Goal: Task Accomplishment & Management: Use online tool/utility

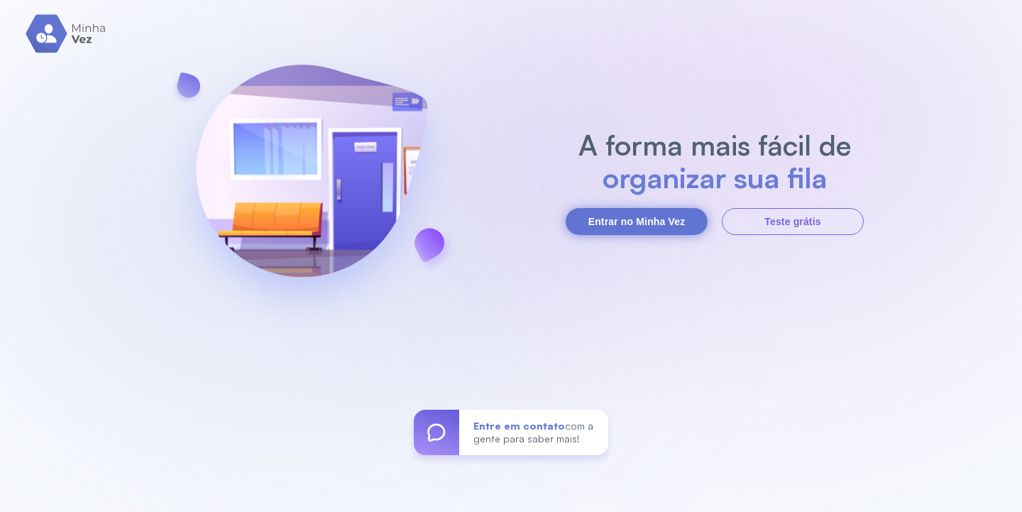
click at [629, 221] on button "Entrar no Minha Vez" at bounding box center [637, 221] width 142 height 27
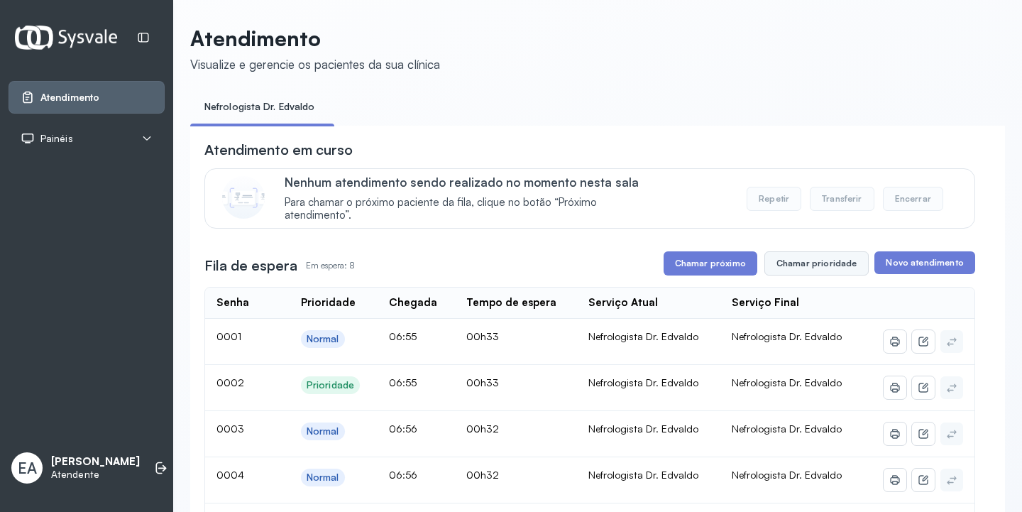
click at [781, 268] on button "Chamar prioridade" at bounding box center [816, 263] width 105 height 24
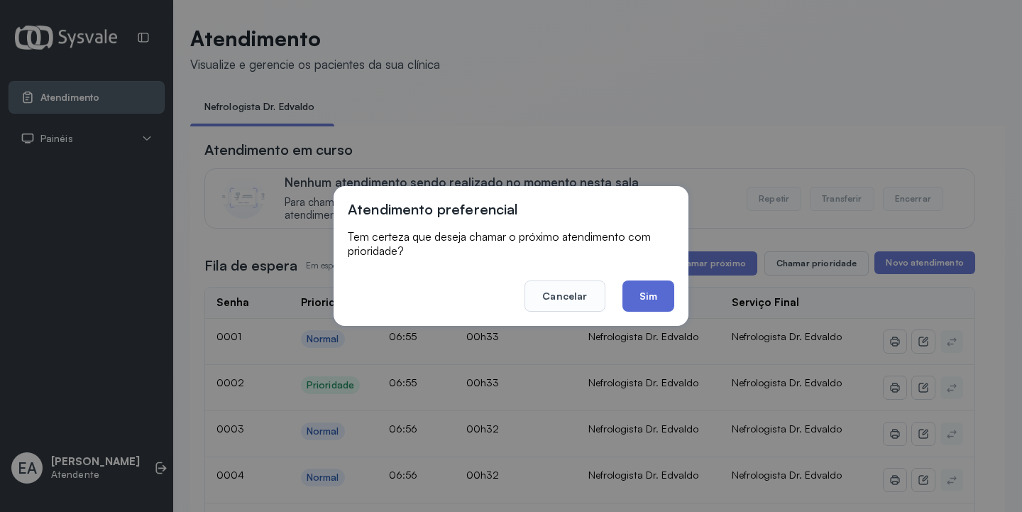
click at [649, 293] on button "Sim" at bounding box center [648, 295] width 52 height 31
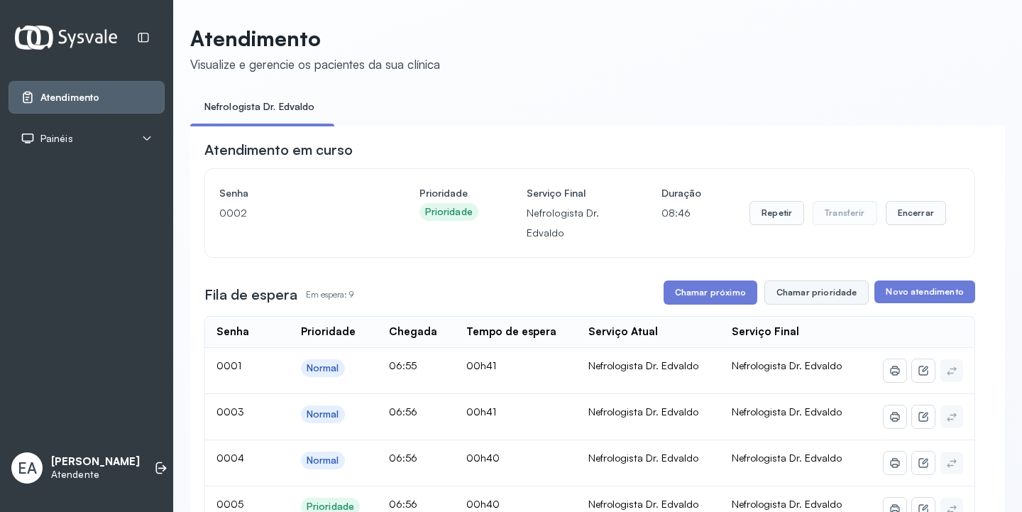
click at [802, 297] on button "Chamar prioridade" at bounding box center [816, 292] width 105 height 24
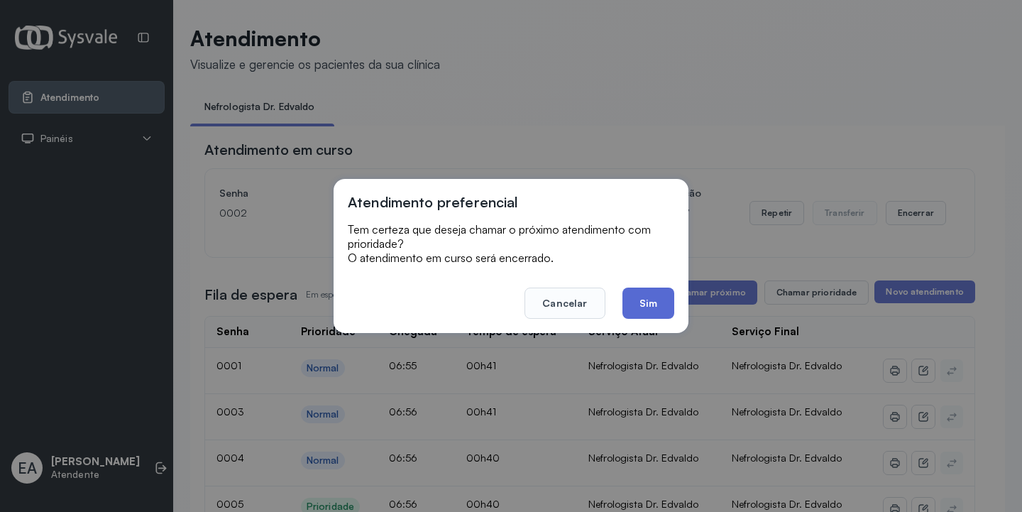
click at [650, 312] on button "Sim" at bounding box center [648, 302] width 52 height 31
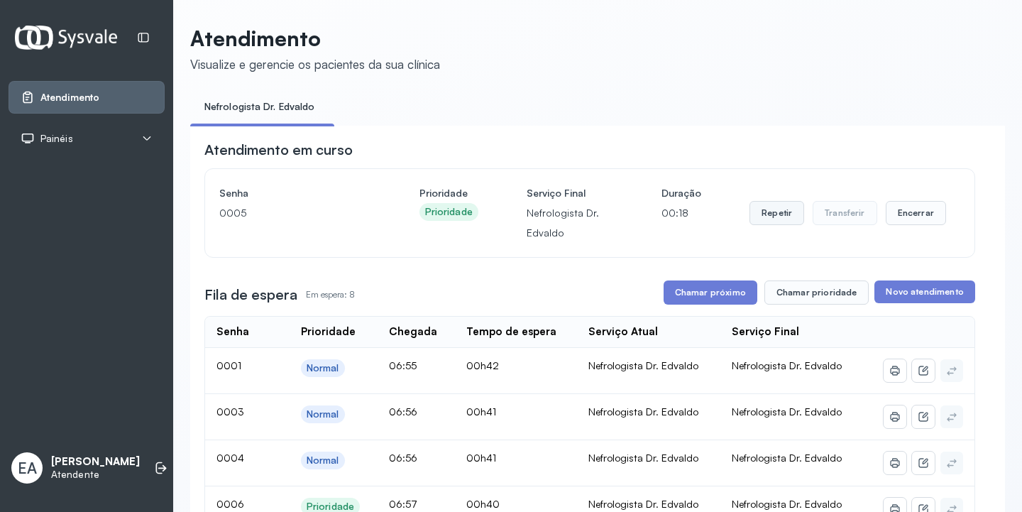
click at [765, 214] on button "Repetir" at bounding box center [776, 213] width 55 height 24
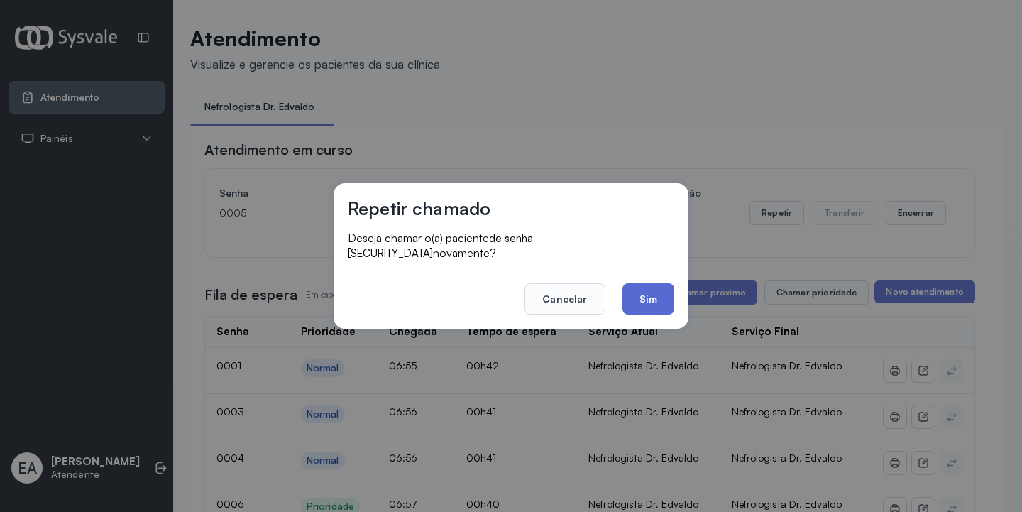
click at [659, 290] on button "Sim" at bounding box center [648, 298] width 52 height 31
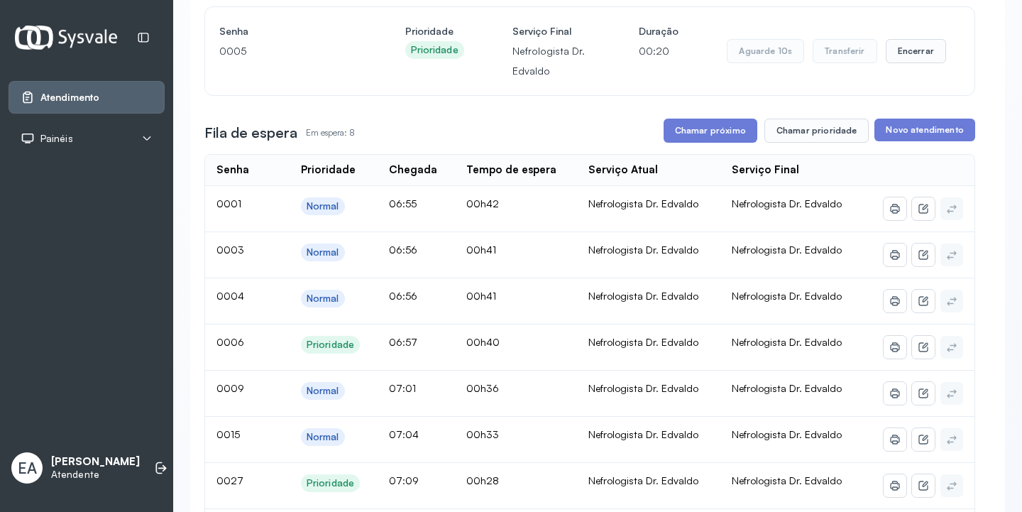
scroll to position [213, 0]
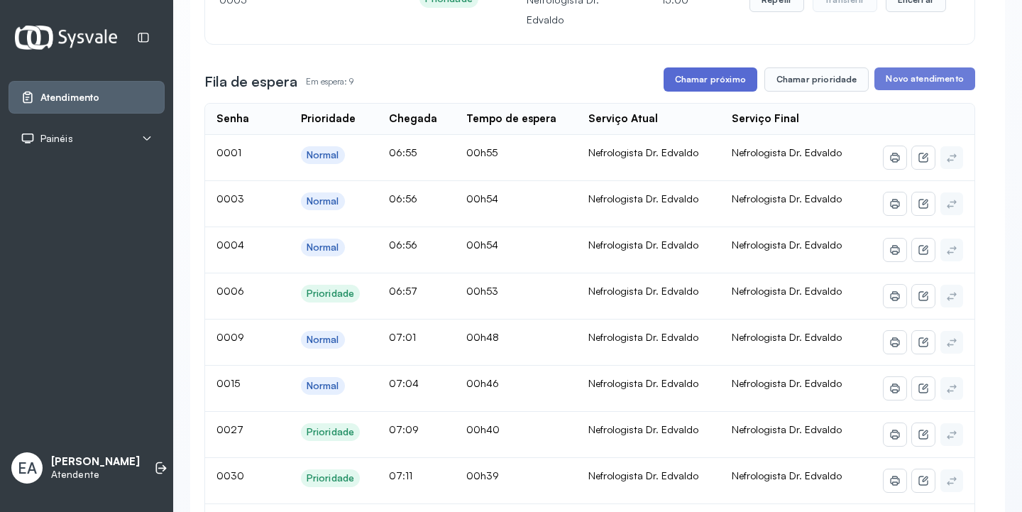
click at [699, 83] on button "Chamar próximo" at bounding box center [710, 79] width 94 height 24
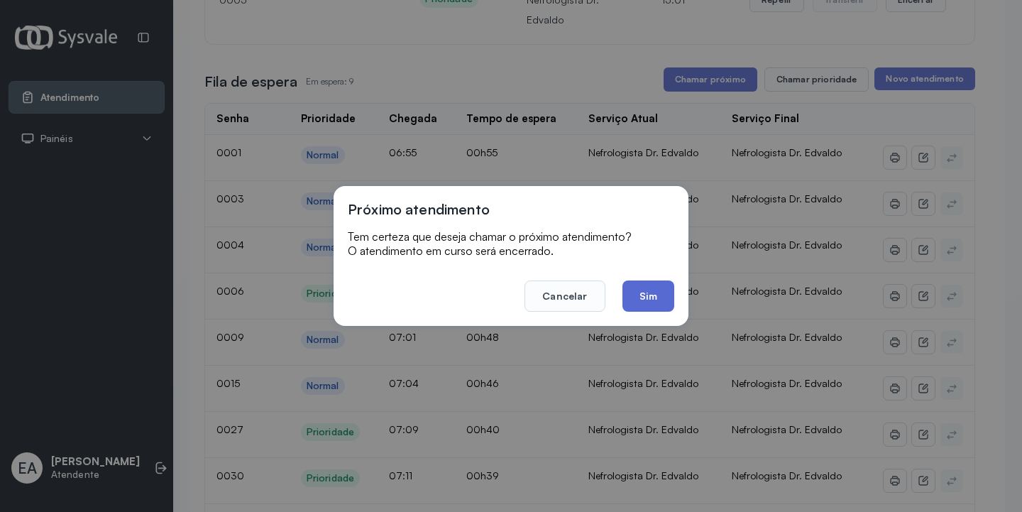
click at [651, 300] on button "Sim" at bounding box center [648, 295] width 52 height 31
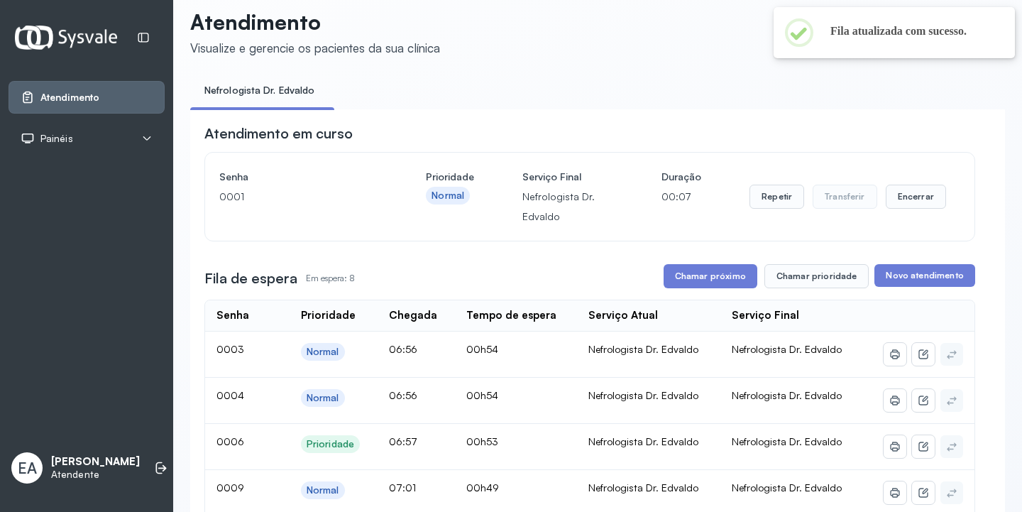
scroll to position [0, 0]
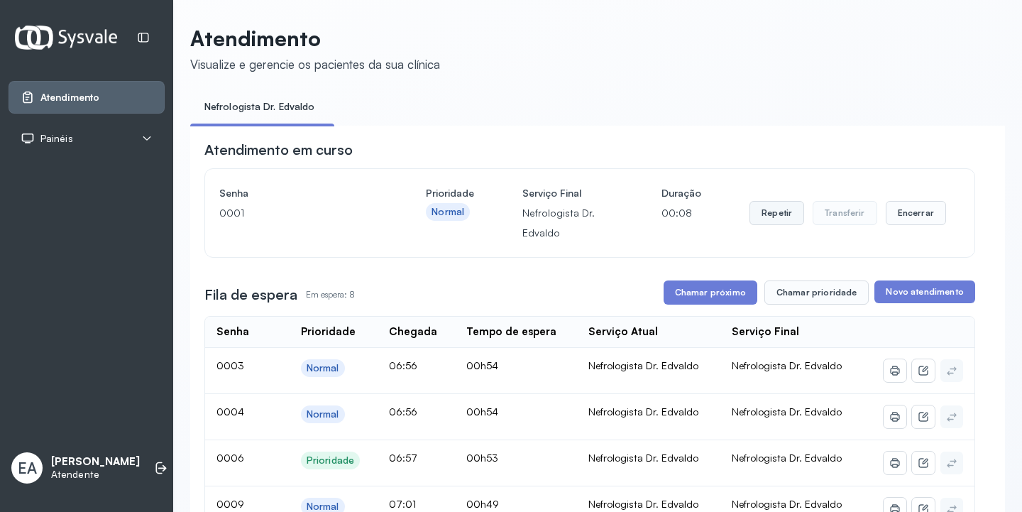
click at [777, 216] on button "Repetir" at bounding box center [776, 213] width 55 height 24
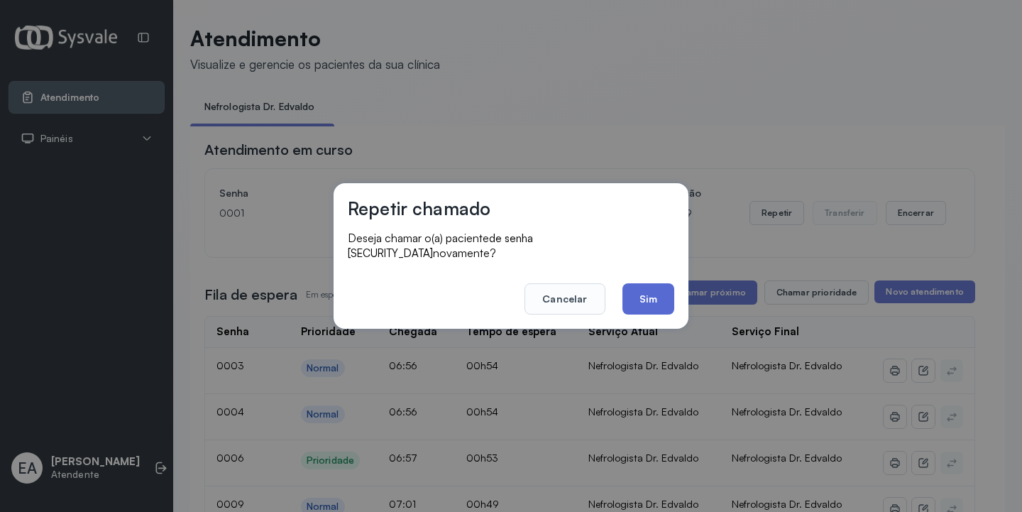
click at [643, 292] on button "Sim" at bounding box center [648, 298] width 52 height 31
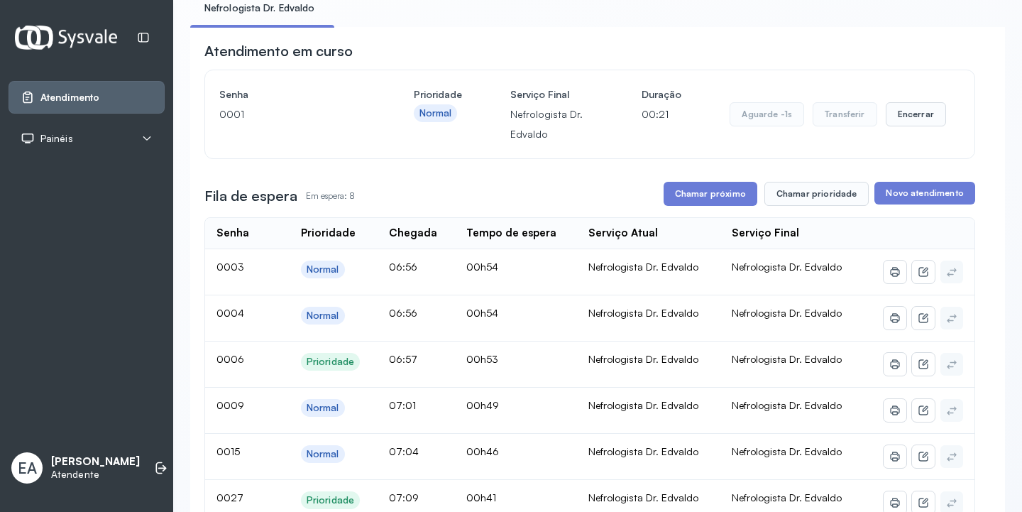
scroll to position [71, 0]
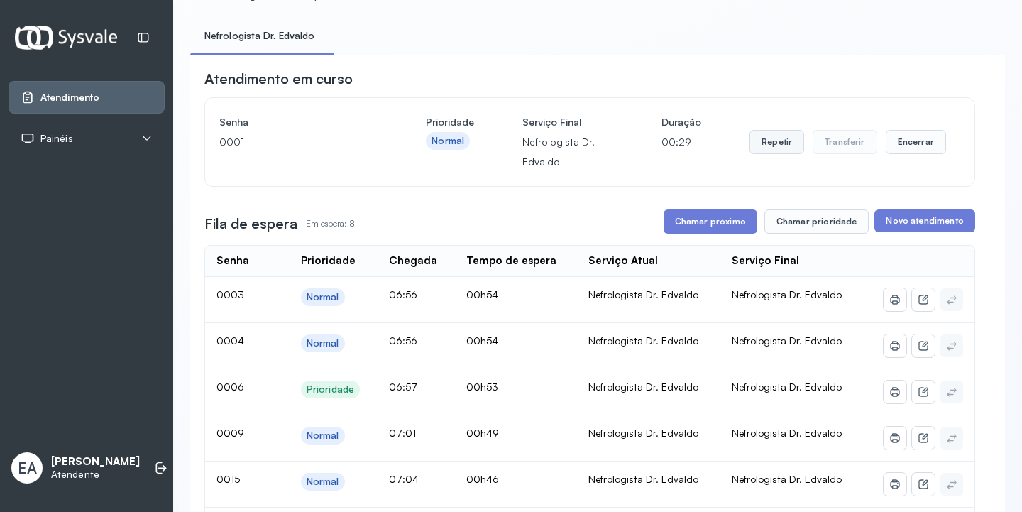
click at [749, 144] on button "Repetir" at bounding box center [776, 142] width 55 height 24
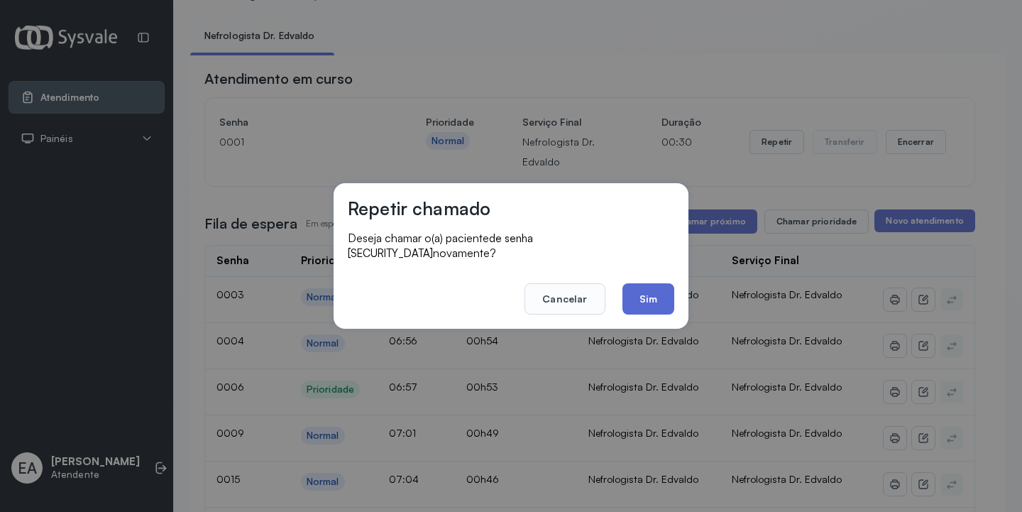
click at [642, 297] on button "Sim" at bounding box center [648, 298] width 52 height 31
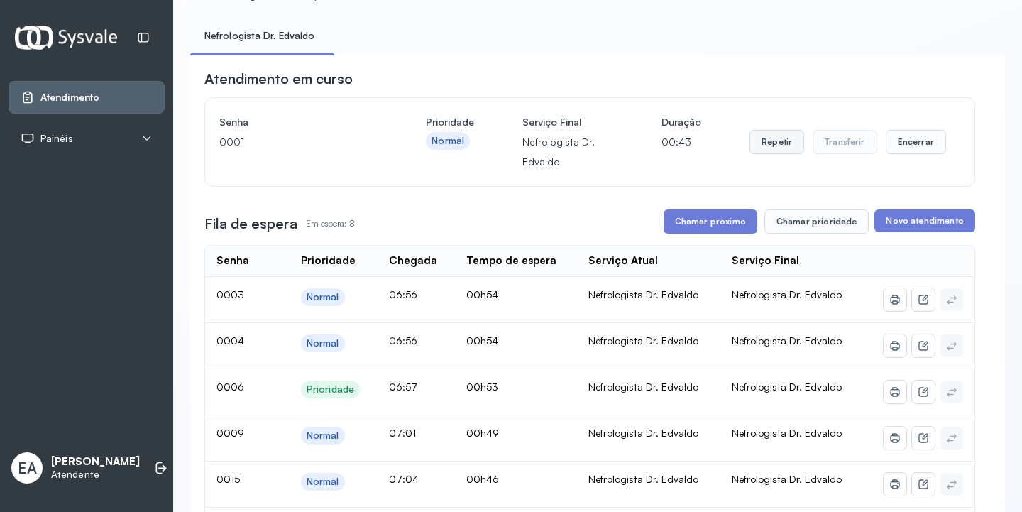
click at [762, 147] on button "Repetir" at bounding box center [776, 142] width 55 height 24
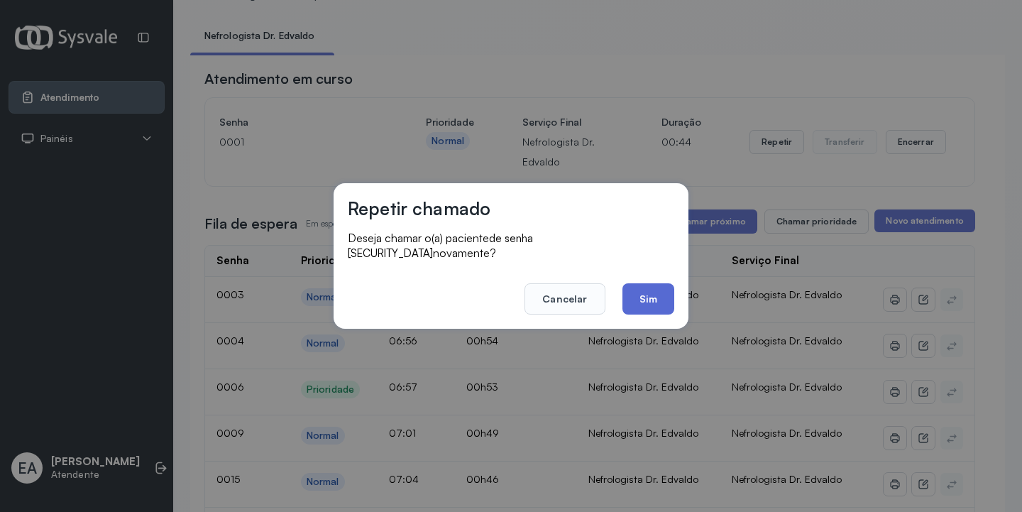
click at [646, 299] on button "Sim" at bounding box center [648, 298] width 52 height 31
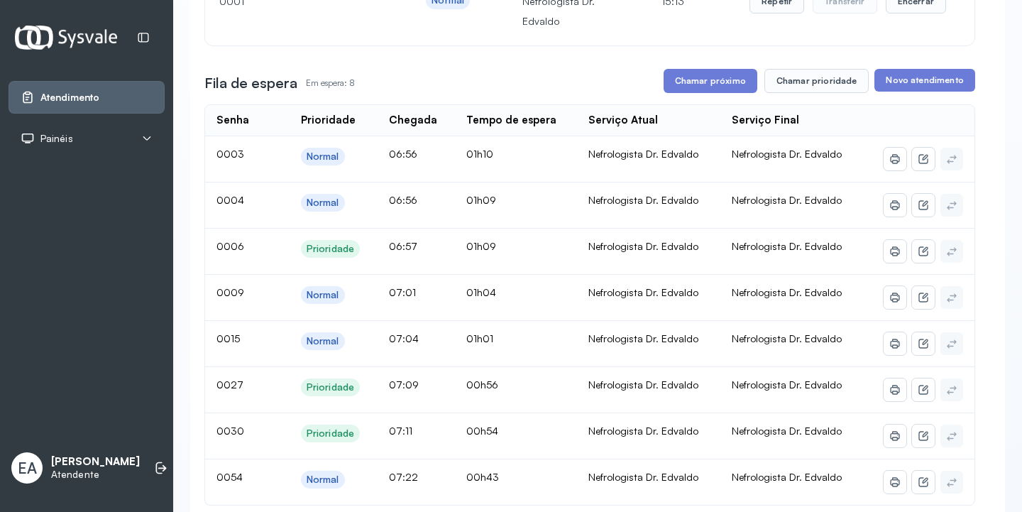
scroll to position [213, 0]
click at [714, 77] on button "Chamar próximo" at bounding box center [710, 79] width 94 height 24
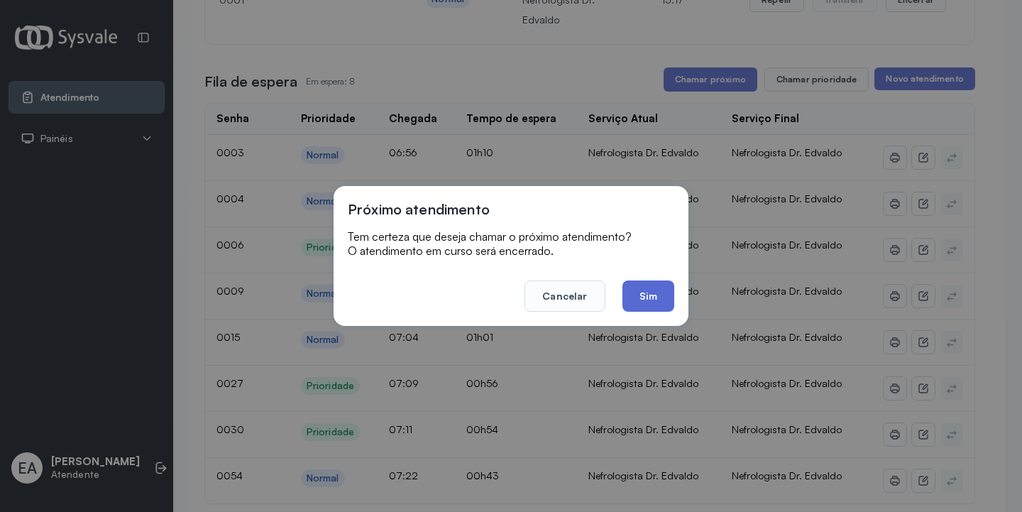
click at [651, 289] on button "Sim" at bounding box center [648, 295] width 52 height 31
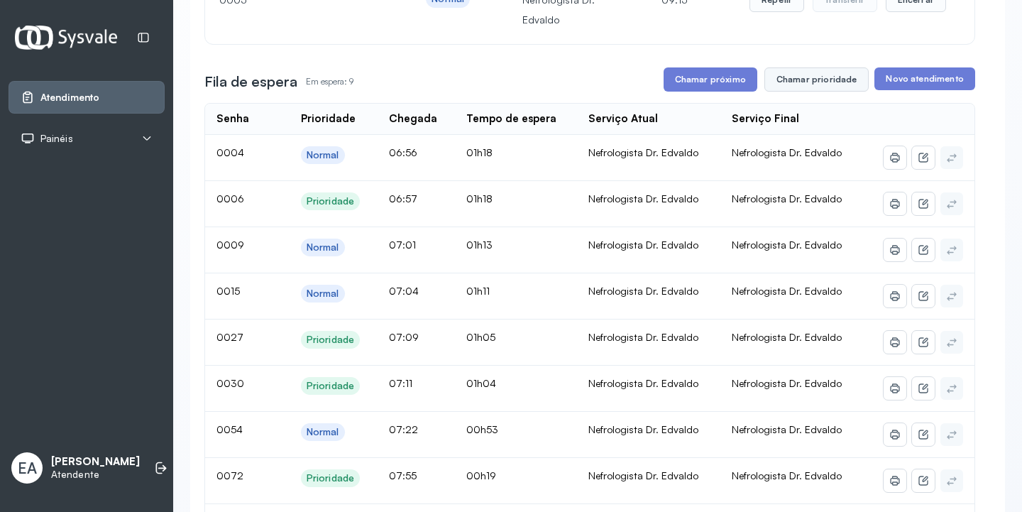
click at [809, 82] on button "Chamar prioridade" at bounding box center [816, 79] width 105 height 24
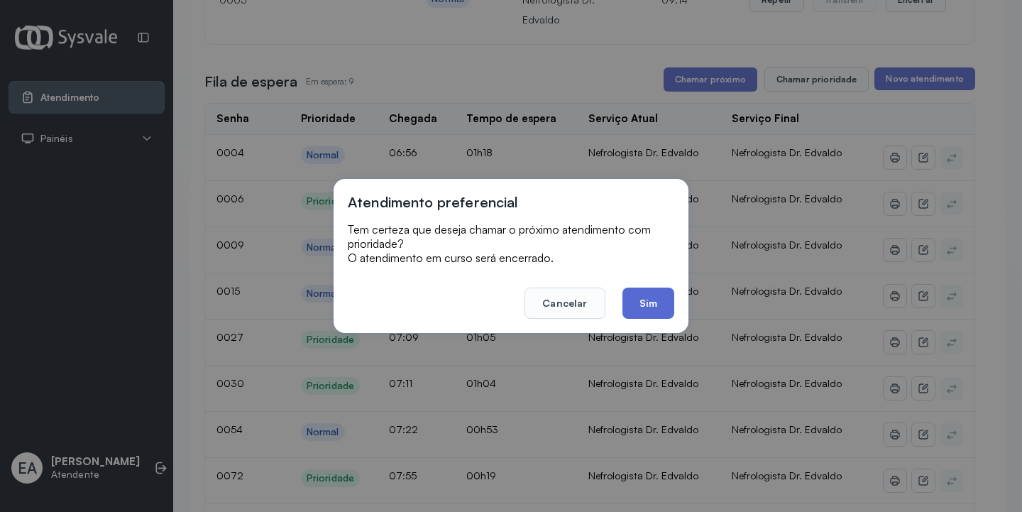
click at [663, 295] on button "Sim" at bounding box center [648, 302] width 52 height 31
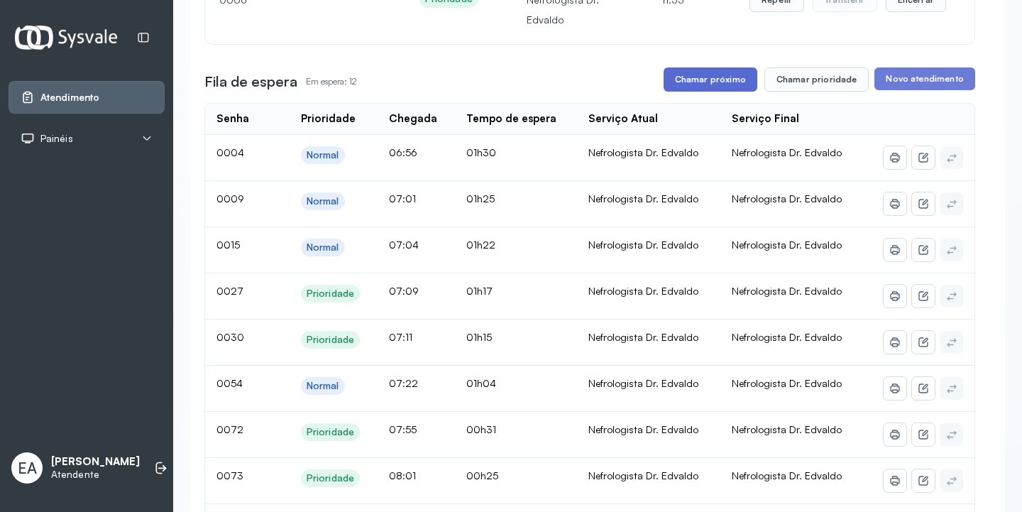
click at [715, 79] on button "Chamar próximo" at bounding box center [710, 79] width 94 height 24
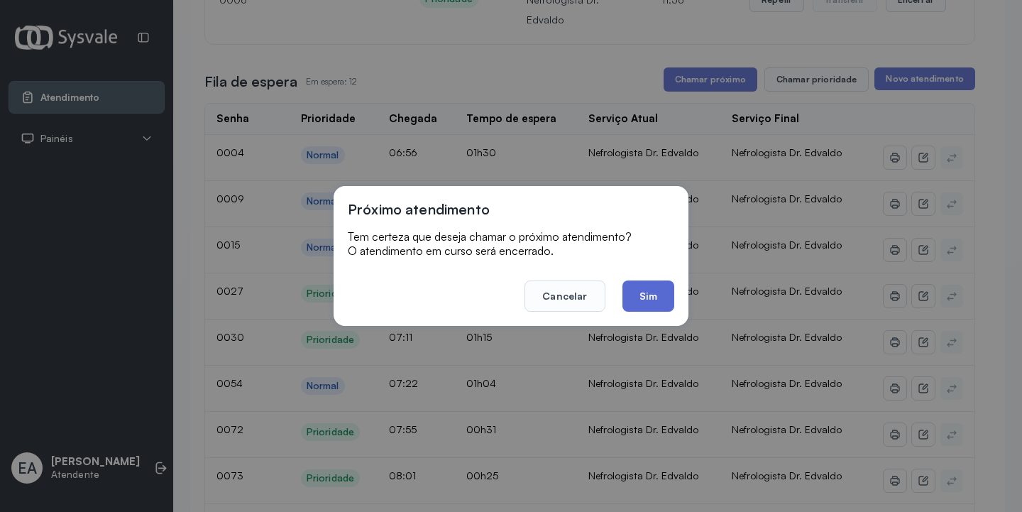
click at [651, 292] on button "Sim" at bounding box center [648, 295] width 52 height 31
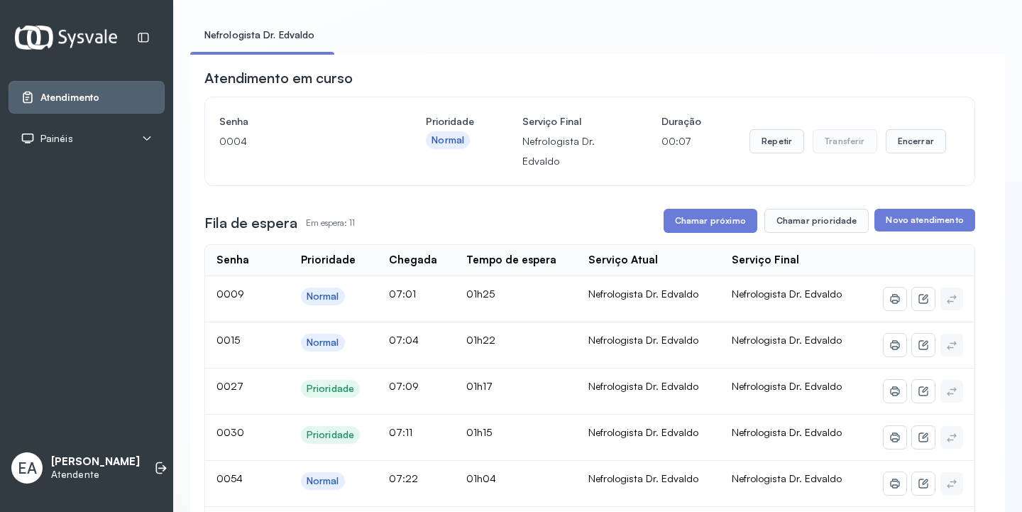
scroll to position [71, 0]
click at [722, 221] on button "Chamar próximo" at bounding box center [710, 221] width 94 height 24
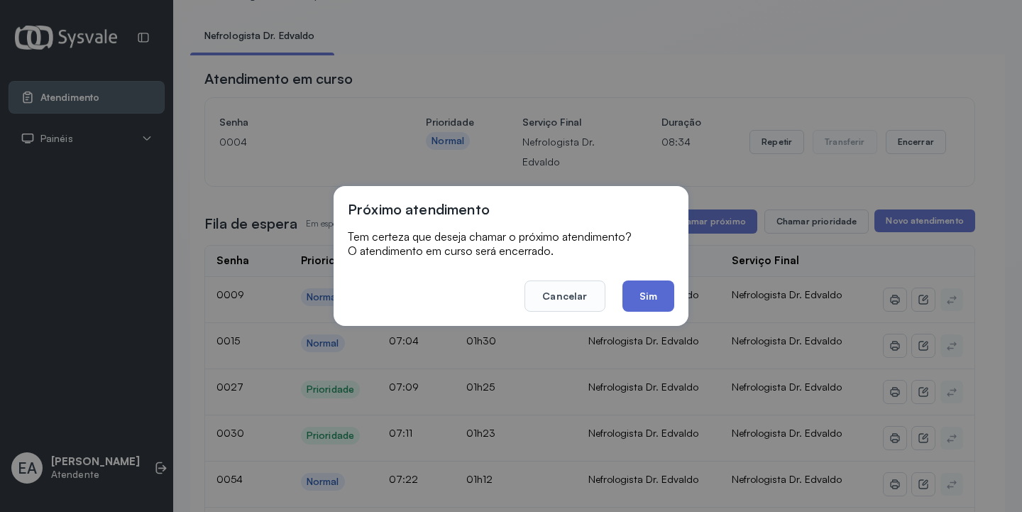
click at [646, 285] on button "Sim" at bounding box center [648, 295] width 52 height 31
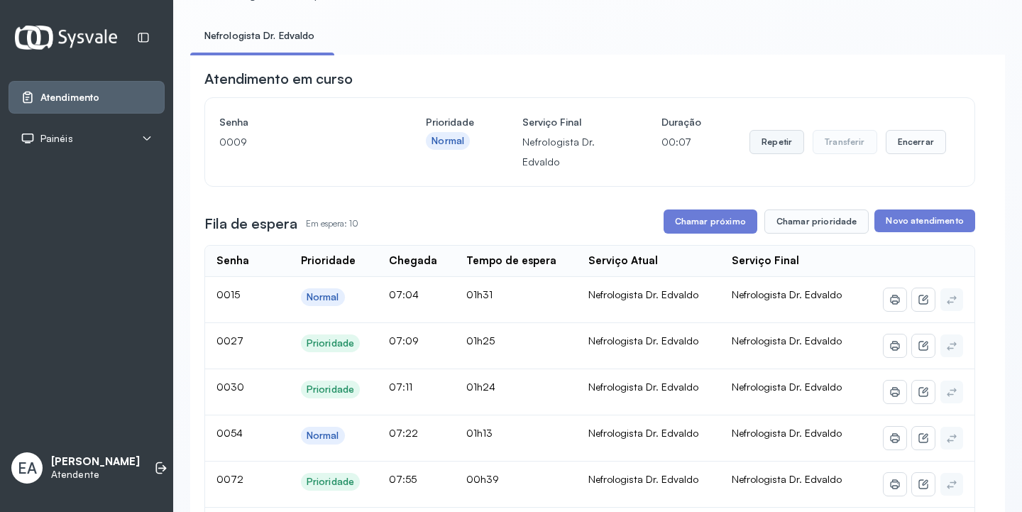
click at [761, 146] on button "Repetir" at bounding box center [776, 142] width 55 height 24
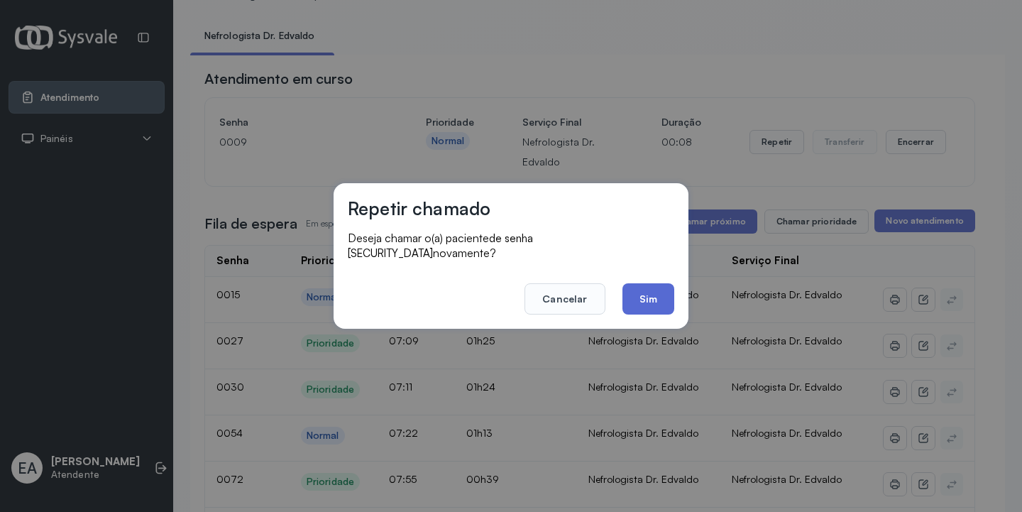
click at [649, 287] on button "Sim" at bounding box center [648, 298] width 52 height 31
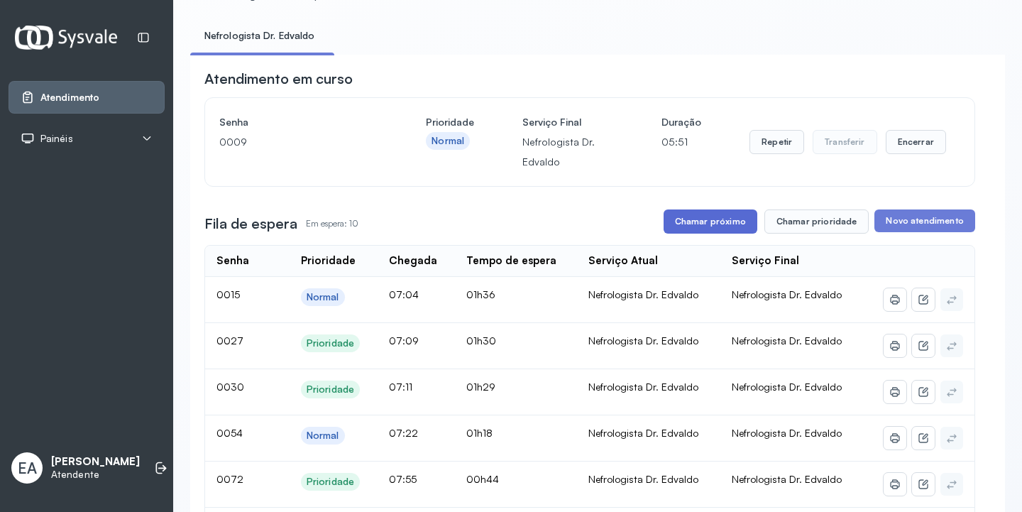
click at [705, 221] on button "Chamar próximo" at bounding box center [710, 221] width 94 height 24
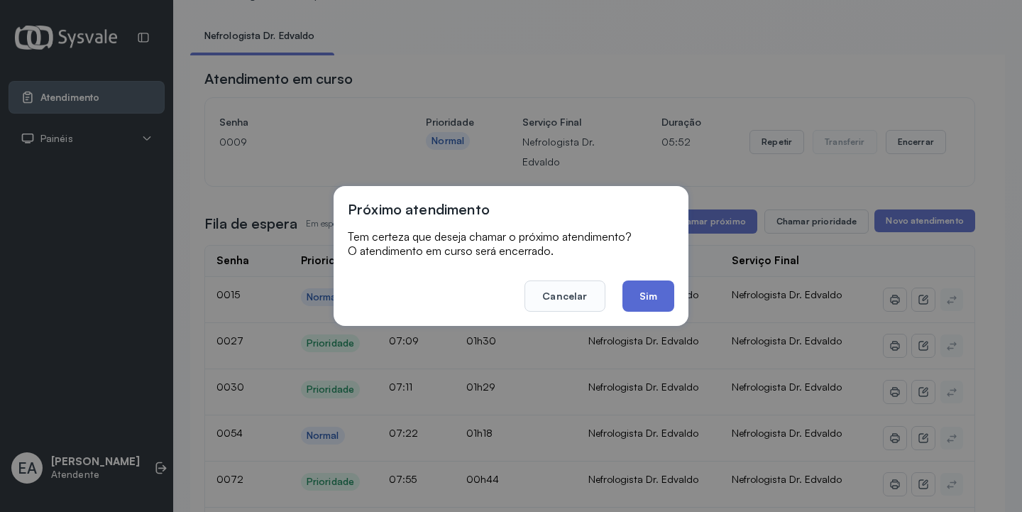
click at [653, 300] on button "Sim" at bounding box center [648, 295] width 52 height 31
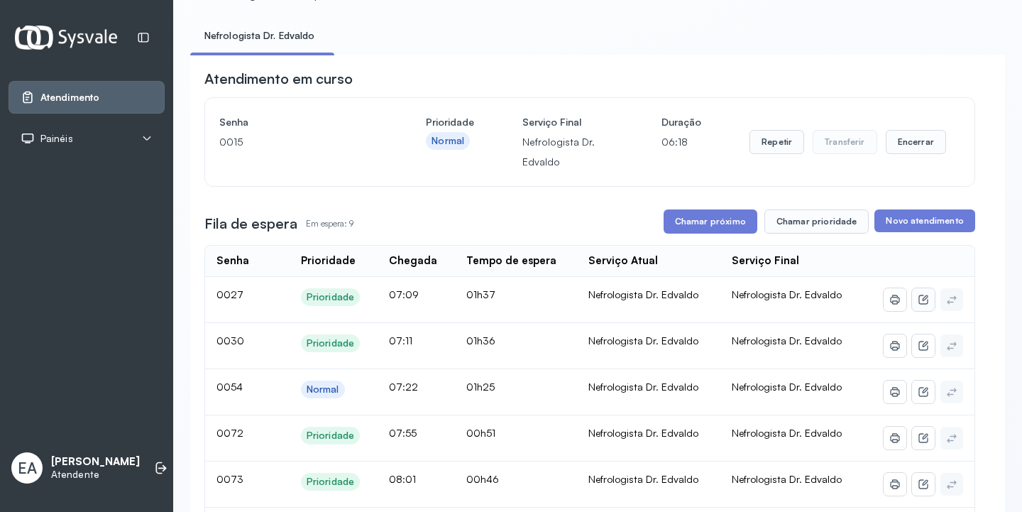
click at [922, 301] on icon at bounding box center [925, 298] width 6 height 6
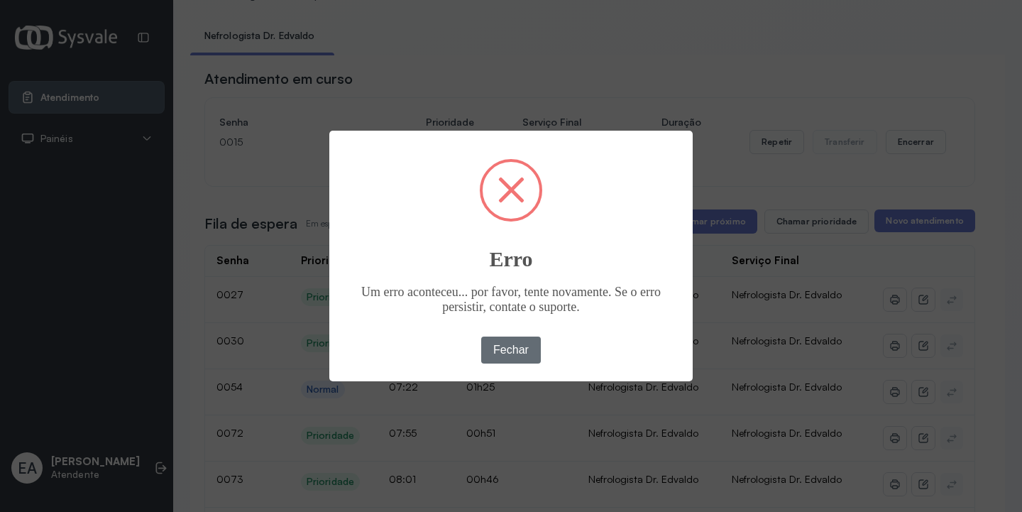
click at [529, 360] on button "Fechar" at bounding box center [511, 349] width 60 height 27
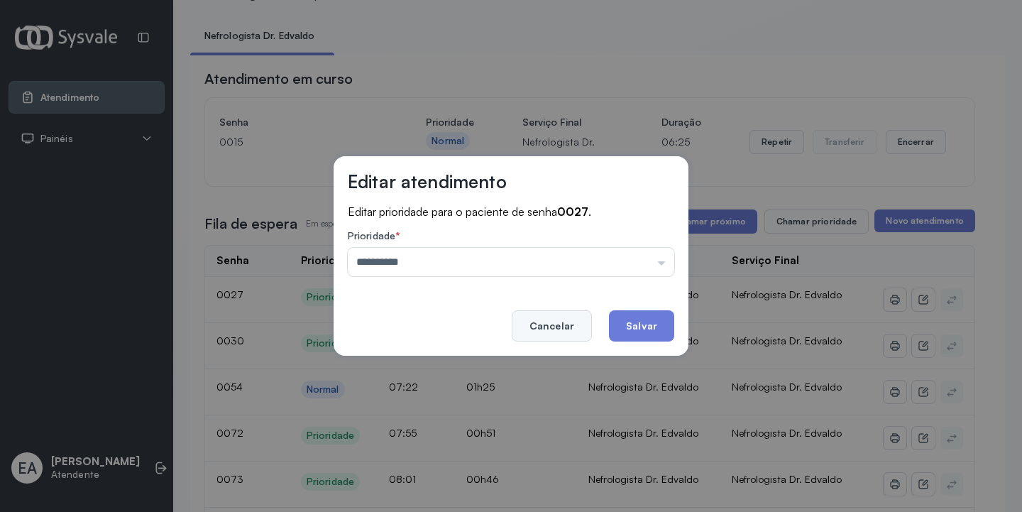
click at [556, 329] on button "Cancelar" at bounding box center [552, 325] width 80 height 31
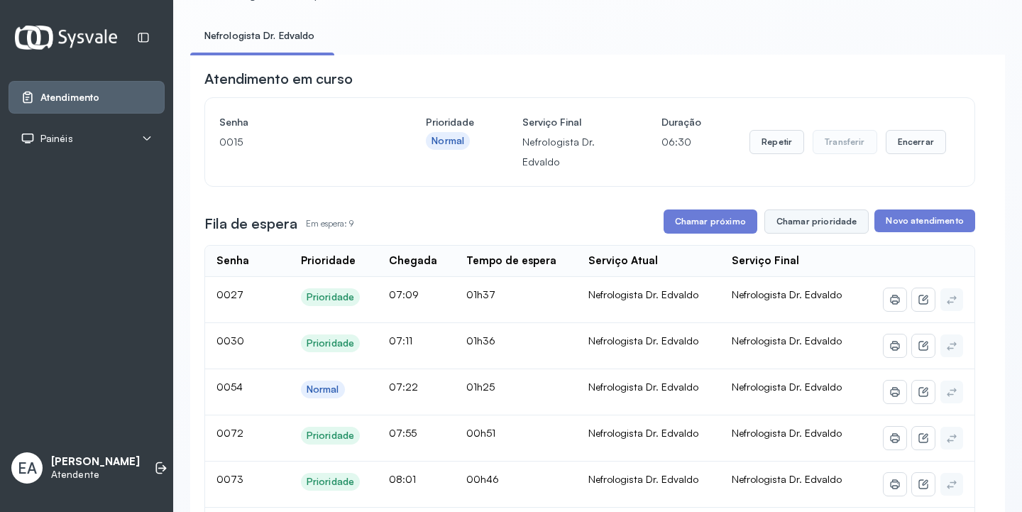
click at [792, 227] on button "Chamar prioridade" at bounding box center [816, 221] width 105 height 24
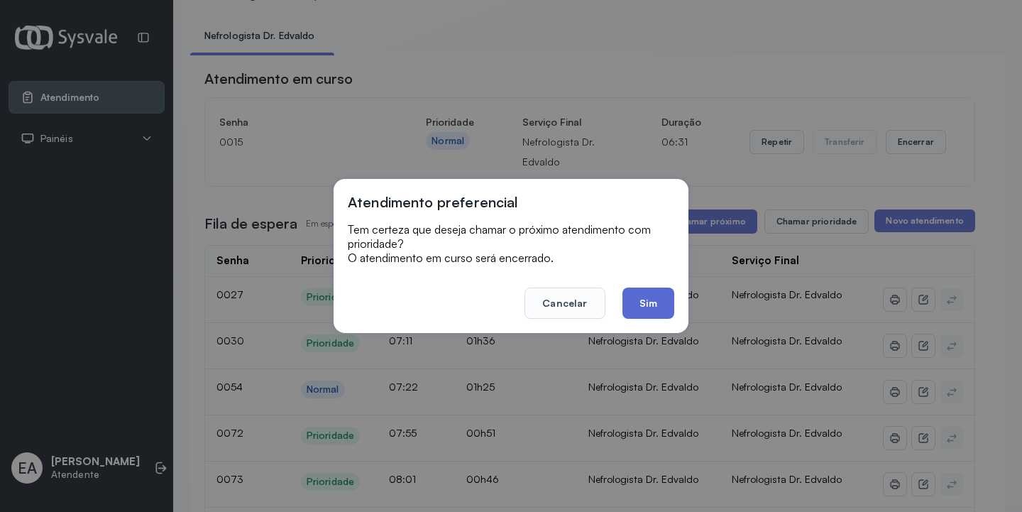
click at [662, 306] on button "Sim" at bounding box center [648, 302] width 52 height 31
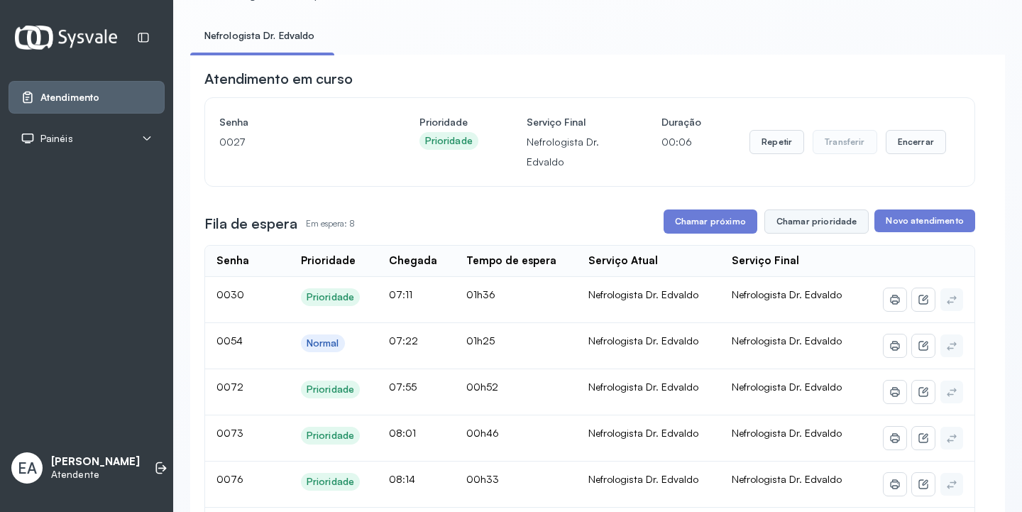
click at [830, 226] on button "Chamar prioridade" at bounding box center [816, 221] width 105 height 24
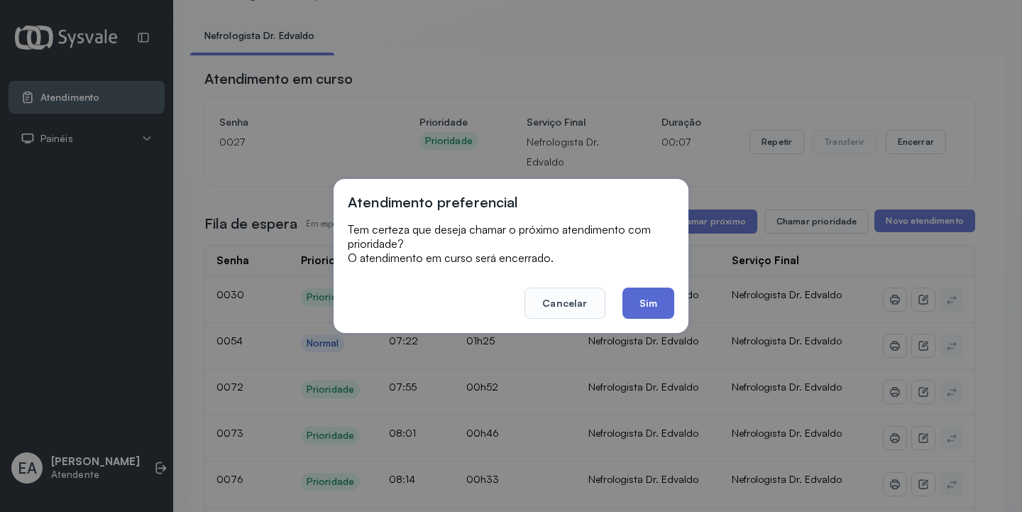
click at [636, 298] on button "Sim" at bounding box center [648, 302] width 52 height 31
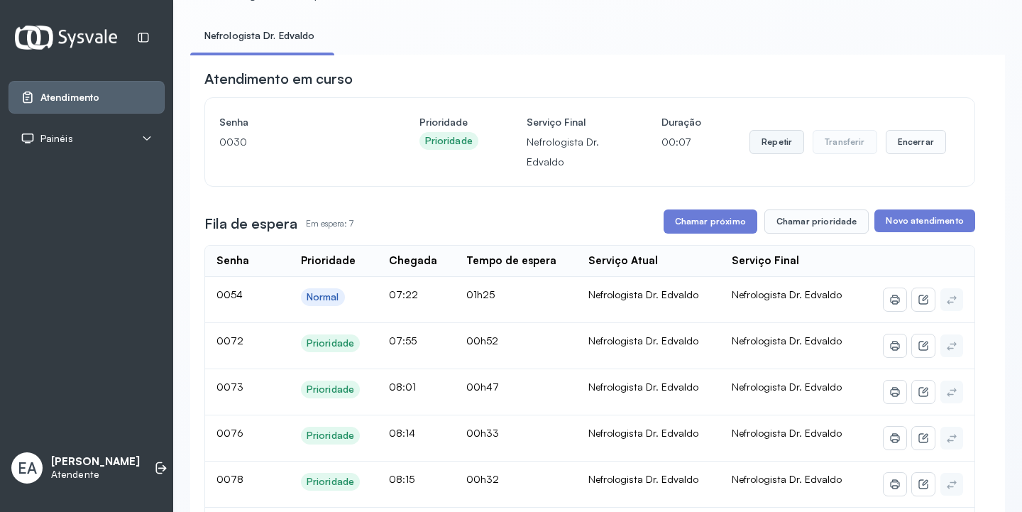
click at [771, 140] on button "Repetir" at bounding box center [776, 142] width 55 height 24
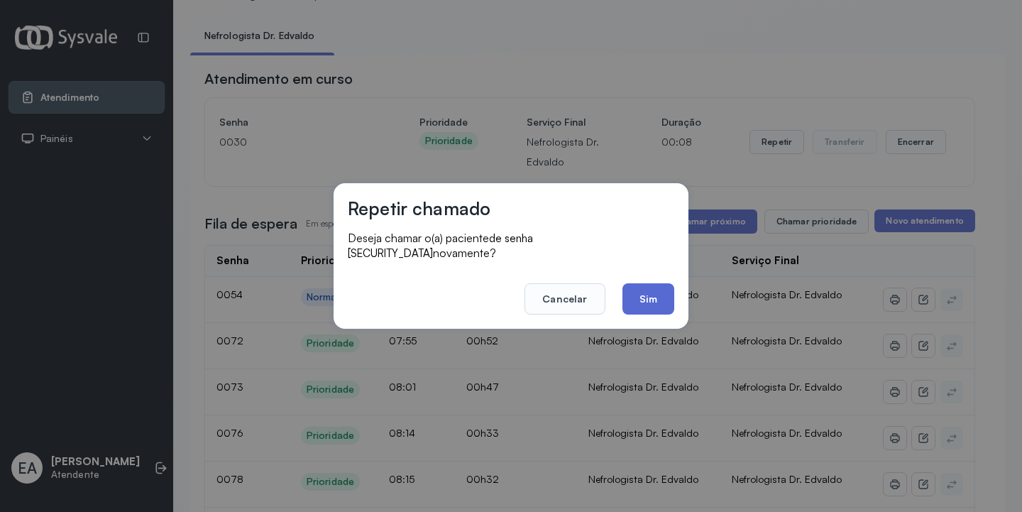
click at [652, 290] on button "Sim" at bounding box center [648, 298] width 52 height 31
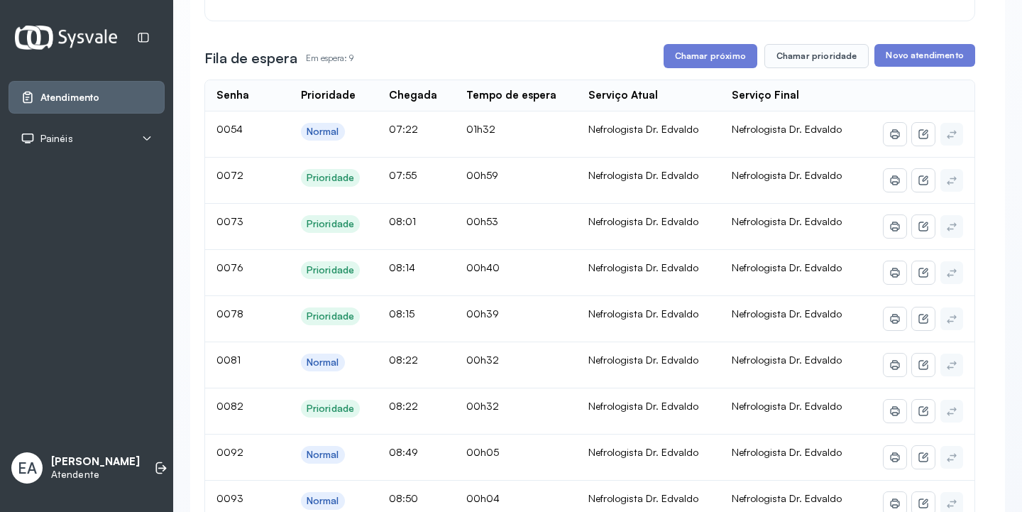
scroll to position [213, 0]
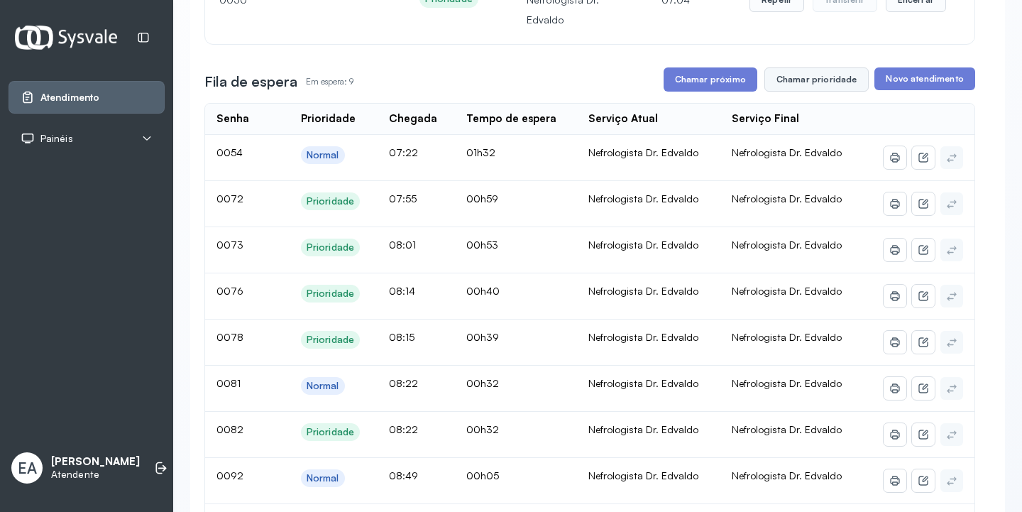
click at [798, 84] on button "Chamar prioridade" at bounding box center [816, 79] width 105 height 24
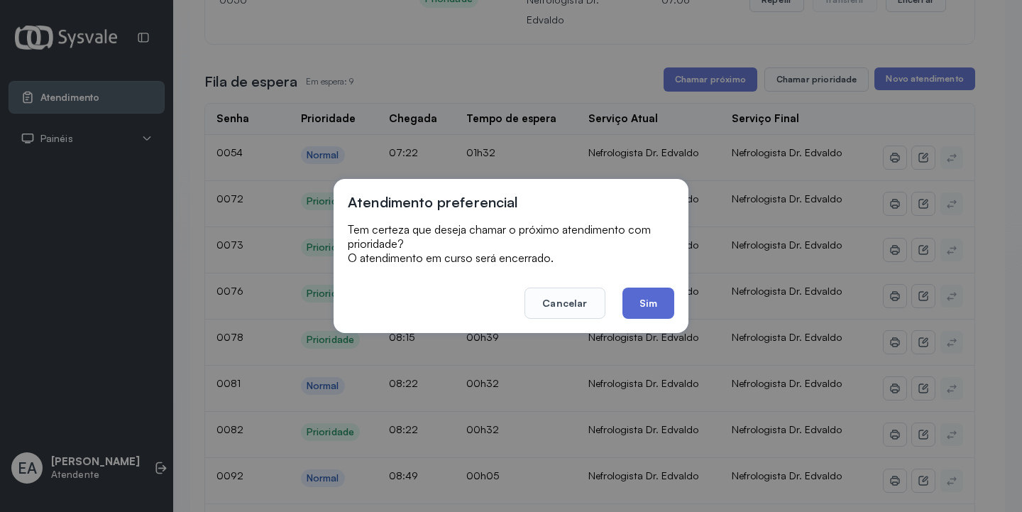
click at [651, 299] on button "Sim" at bounding box center [648, 302] width 52 height 31
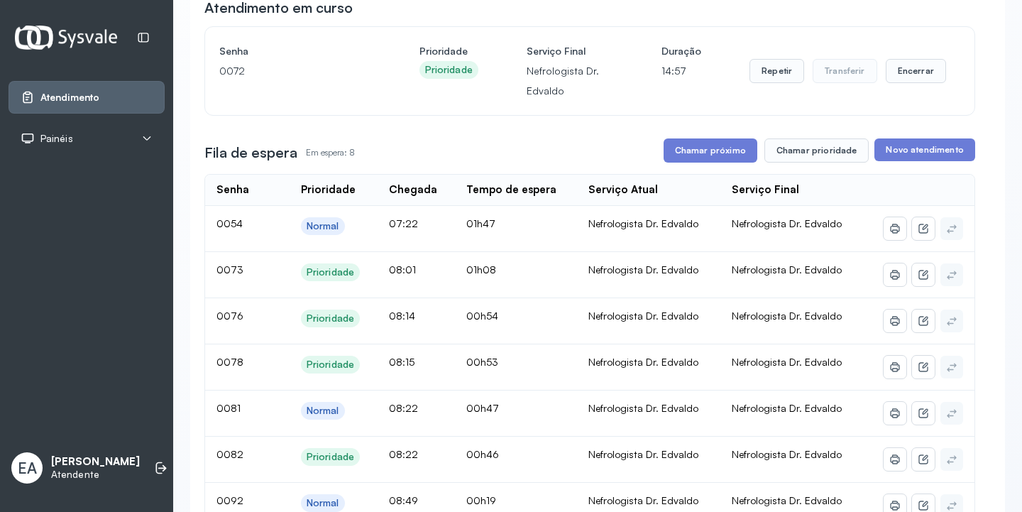
scroll to position [71, 0]
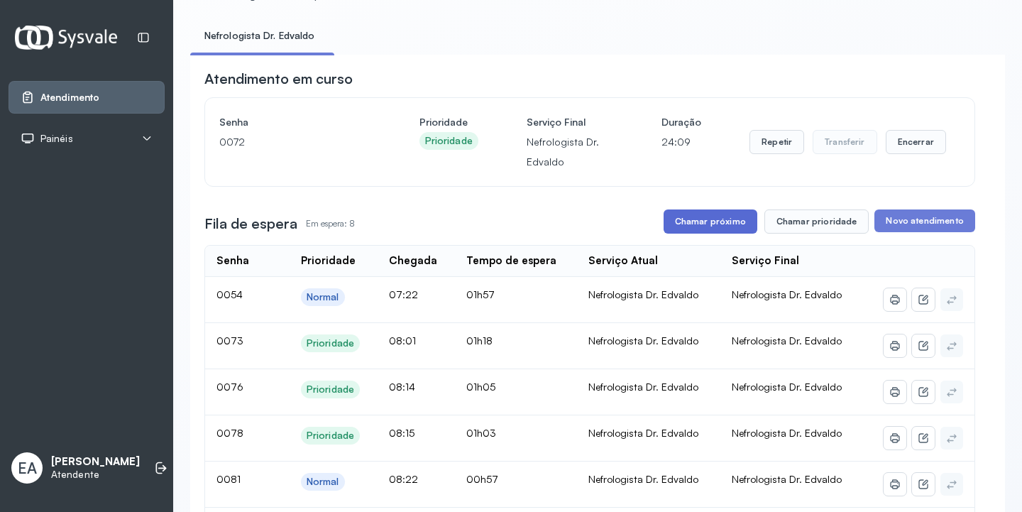
click at [724, 220] on button "Chamar próximo" at bounding box center [710, 221] width 94 height 24
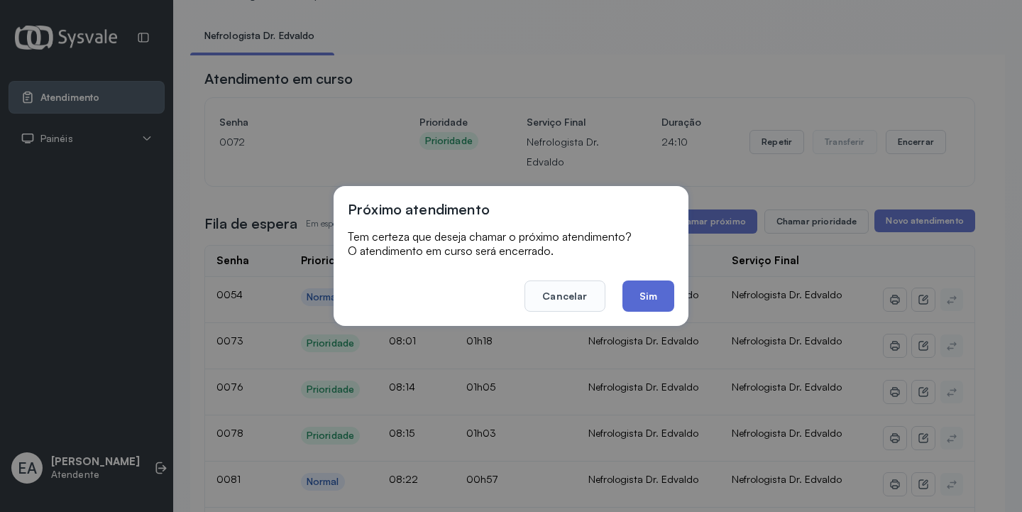
click at [640, 287] on button "Sim" at bounding box center [648, 295] width 52 height 31
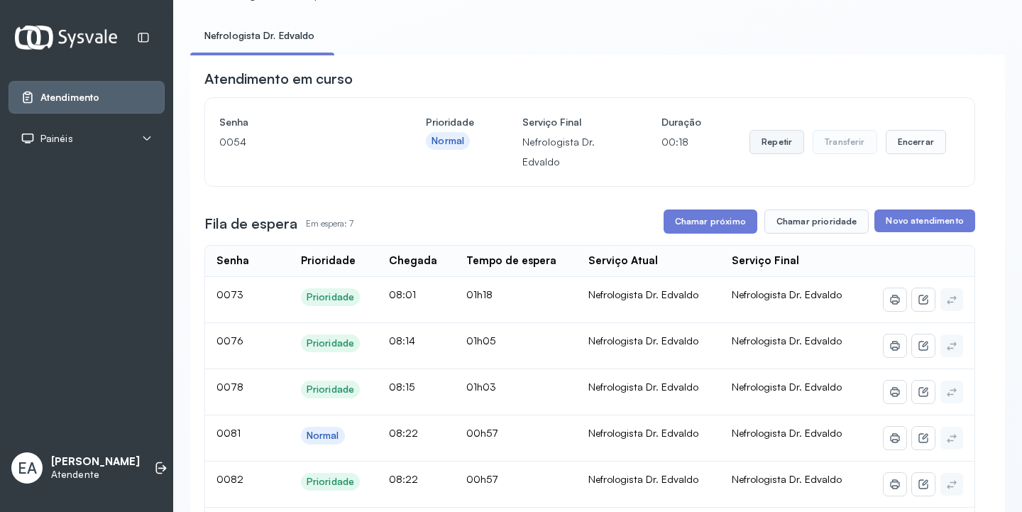
click at [754, 140] on button "Repetir" at bounding box center [776, 142] width 55 height 24
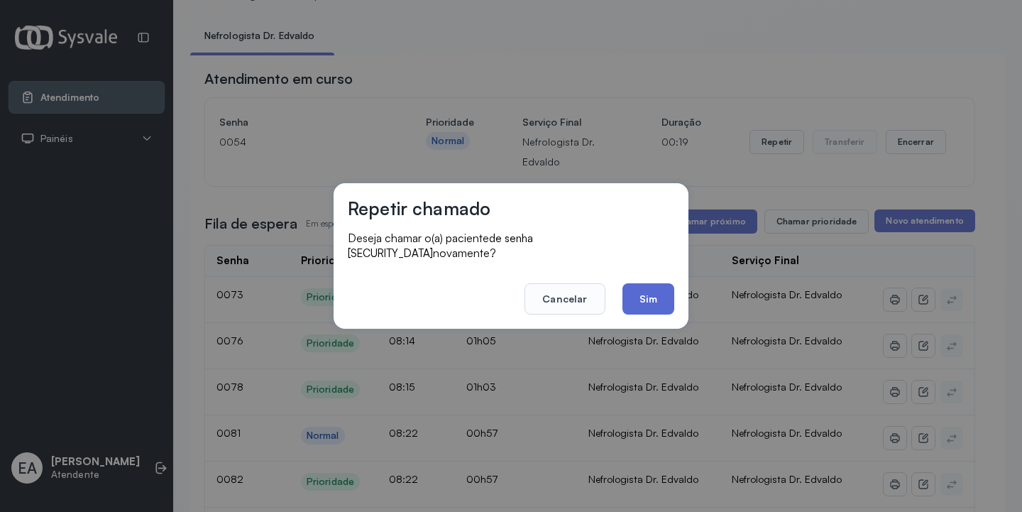
click at [642, 295] on button "Sim" at bounding box center [648, 298] width 52 height 31
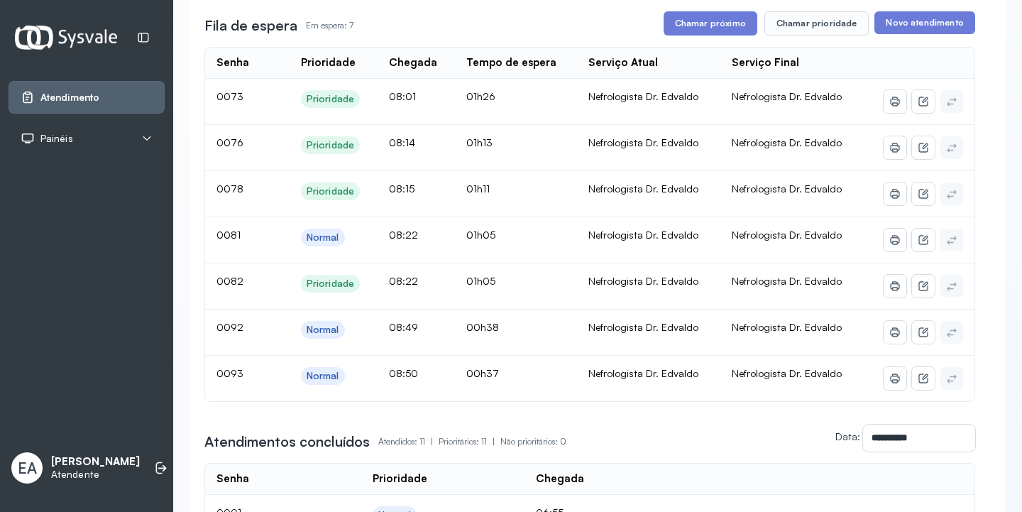
scroll to position [284, 0]
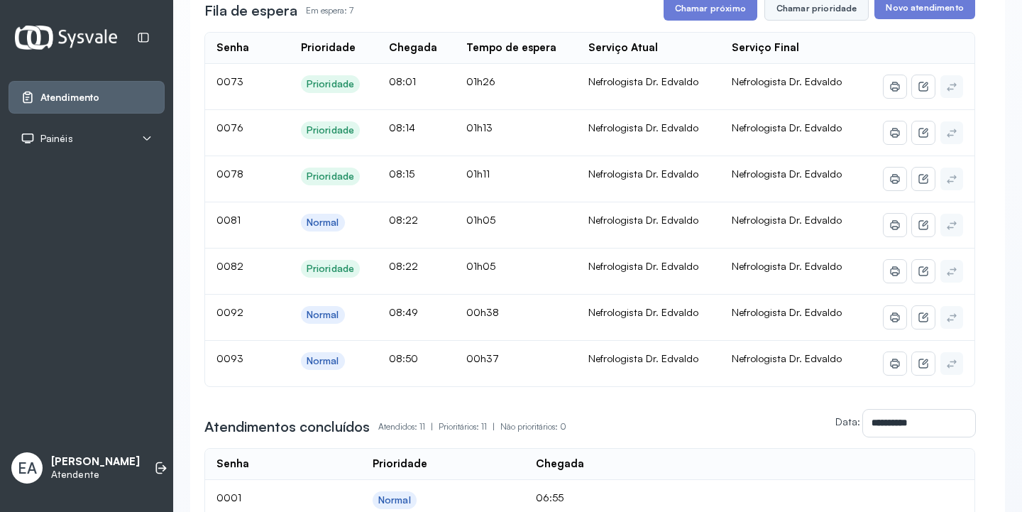
click at [799, 8] on button "Chamar prioridade" at bounding box center [816, 8] width 105 height 24
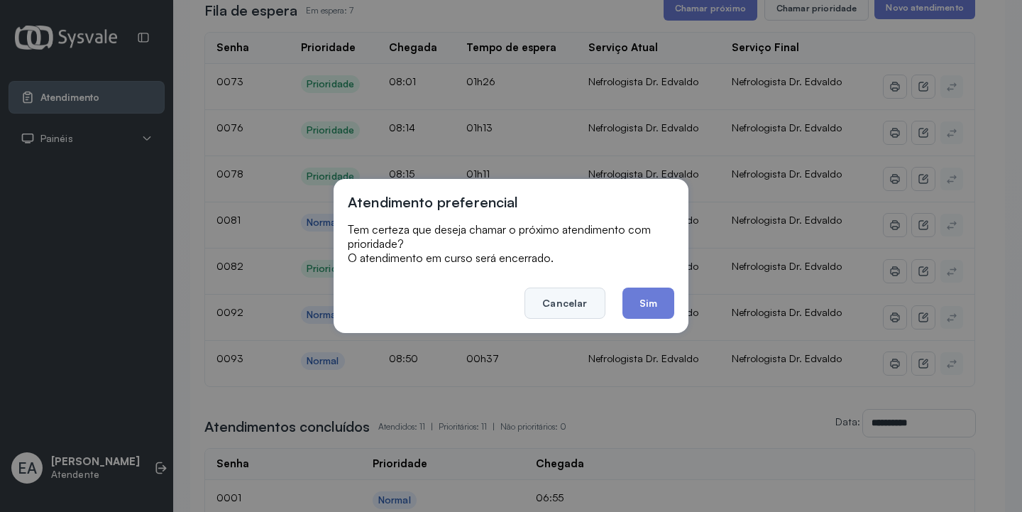
click at [551, 297] on button "Cancelar" at bounding box center [564, 302] width 80 height 31
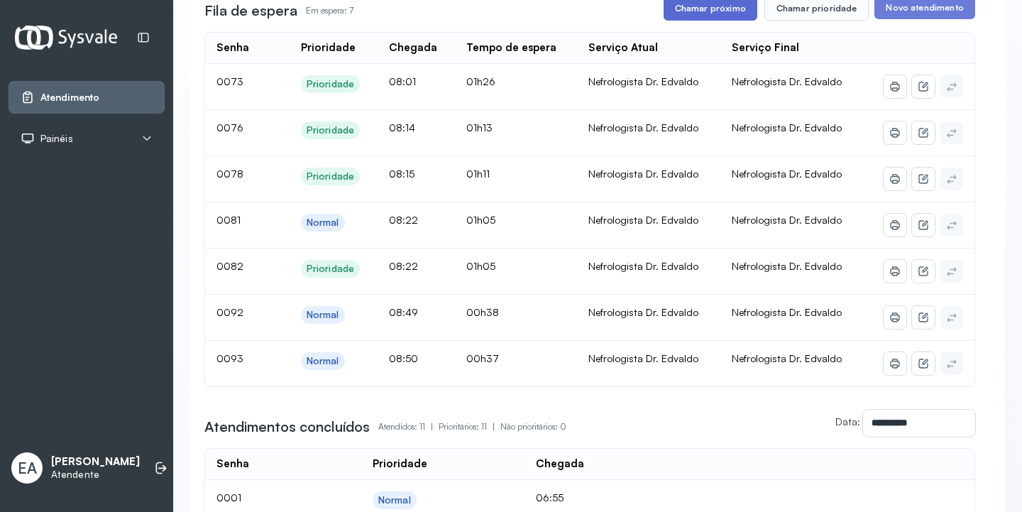
click at [688, 6] on button "Chamar próximo" at bounding box center [710, 8] width 94 height 24
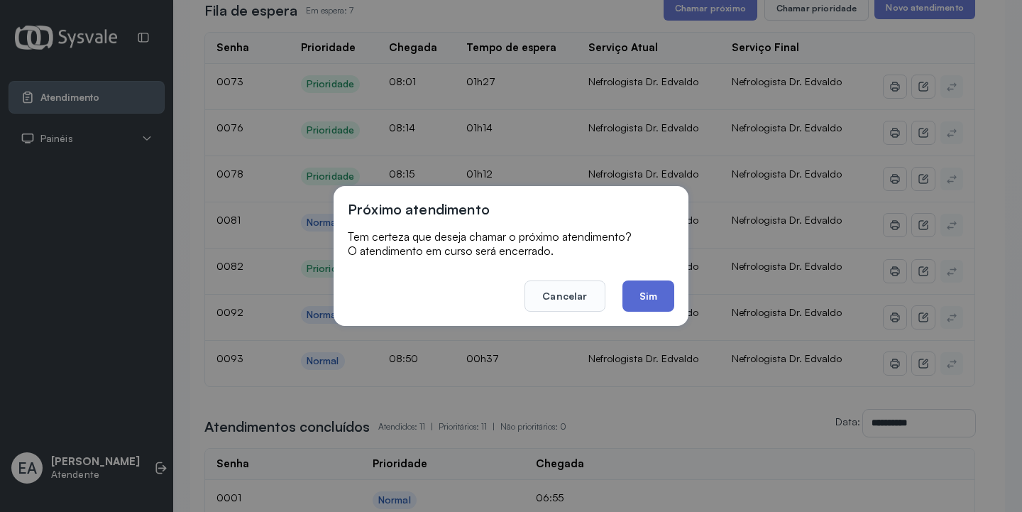
click at [639, 292] on button "Sim" at bounding box center [648, 295] width 52 height 31
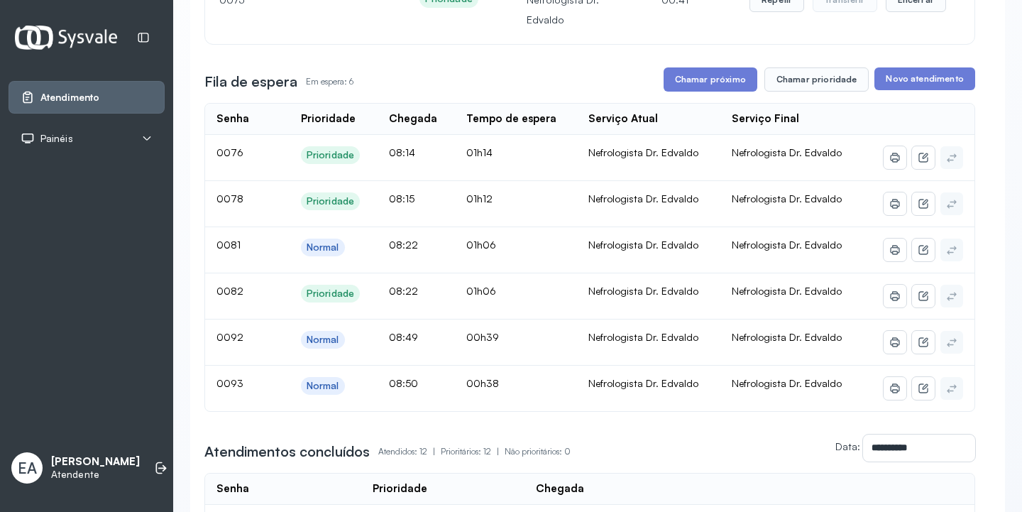
scroll to position [142, 0]
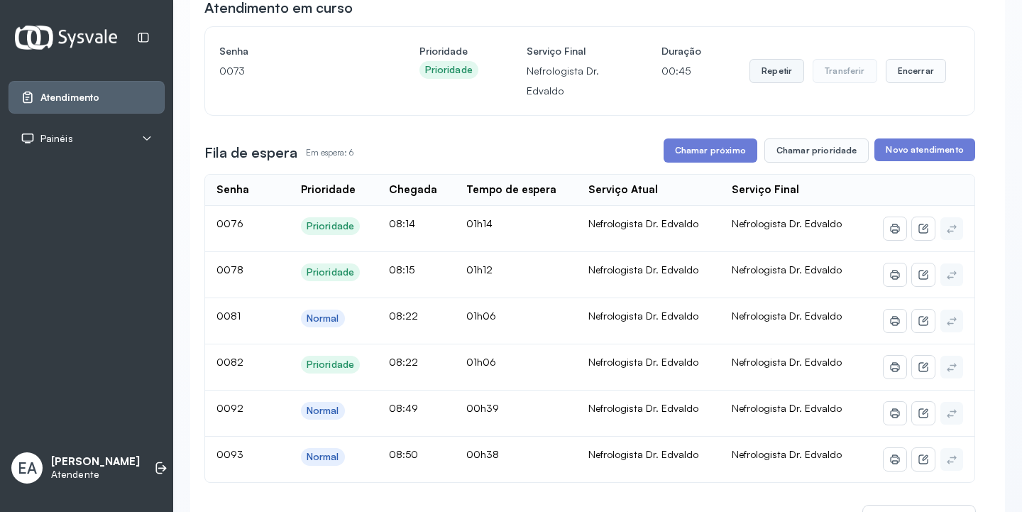
click at [763, 72] on button "Repetir" at bounding box center [776, 71] width 55 height 24
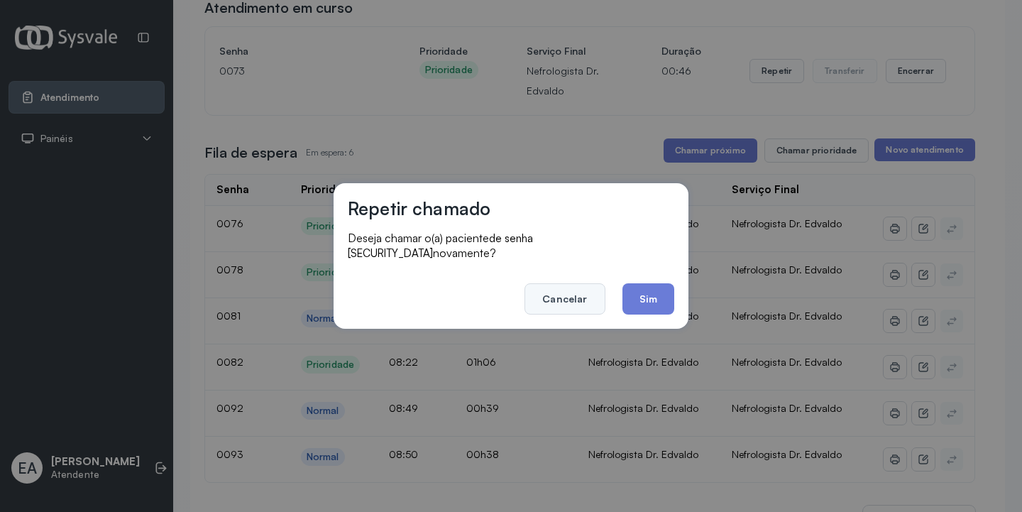
click at [573, 295] on button "Cancelar" at bounding box center [564, 298] width 80 height 31
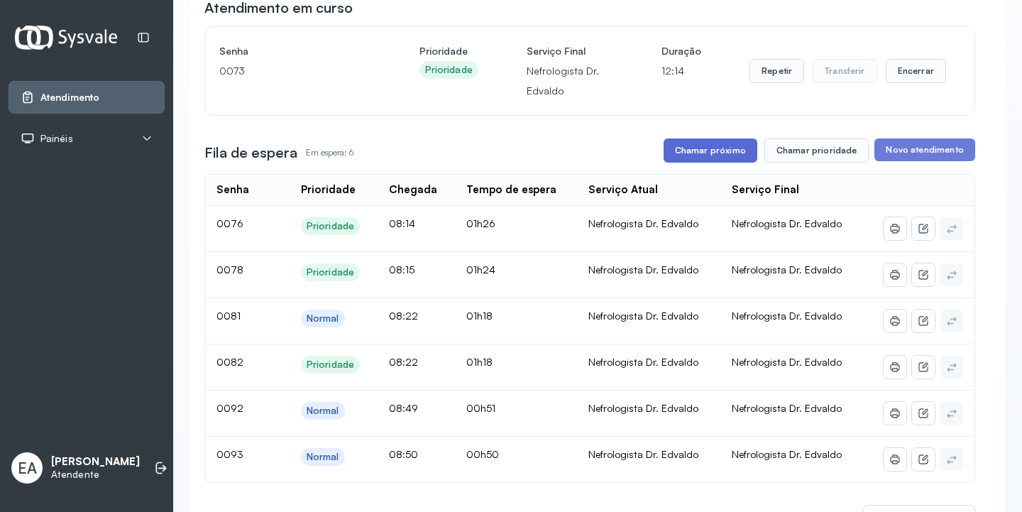
click at [721, 150] on button "Chamar próximo" at bounding box center [710, 150] width 94 height 24
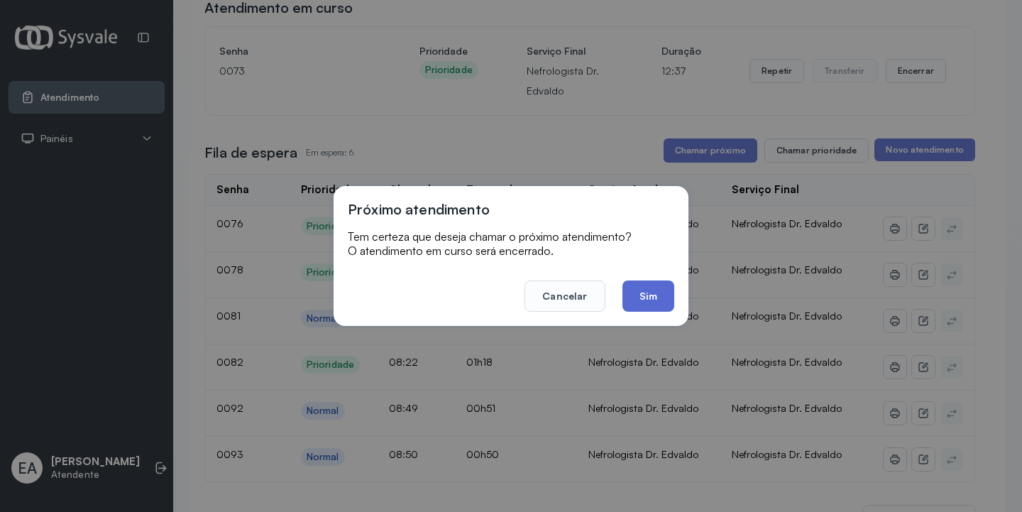
click at [657, 303] on button "Sim" at bounding box center [648, 295] width 52 height 31
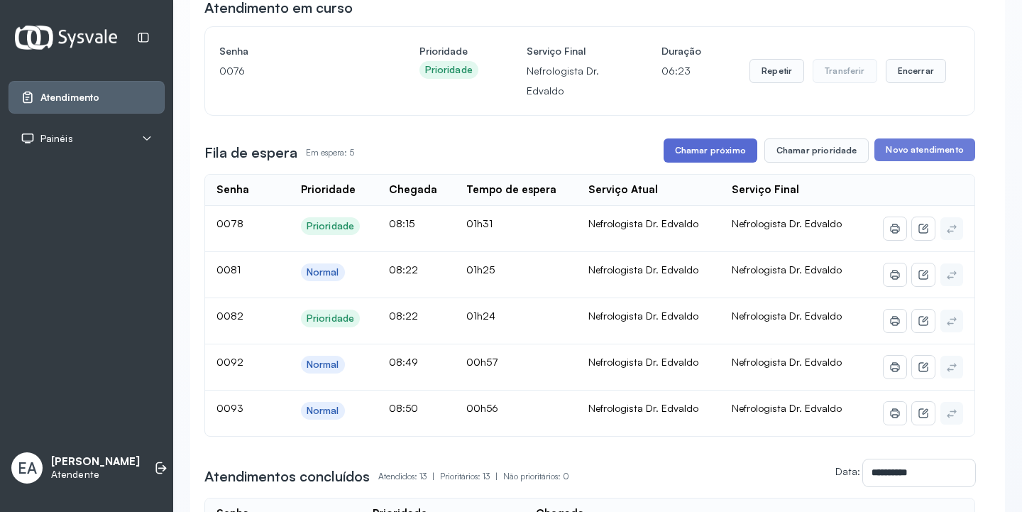
click at [717, 153] on button "Chamar próximo" at bounding box center [710, 150] width 94 height 24
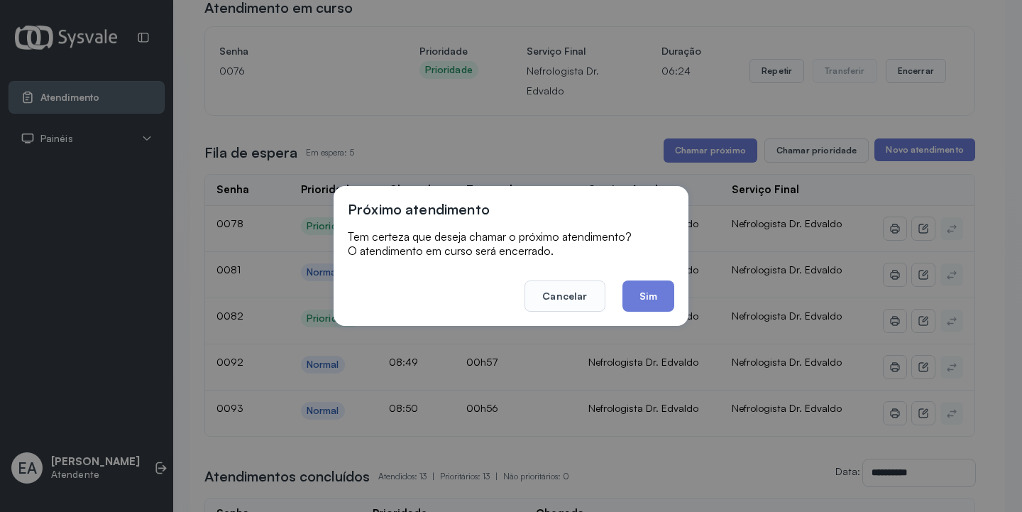
click at [659, 282] on button "Sim" at bounding box center [648, 295] width 52 height 31
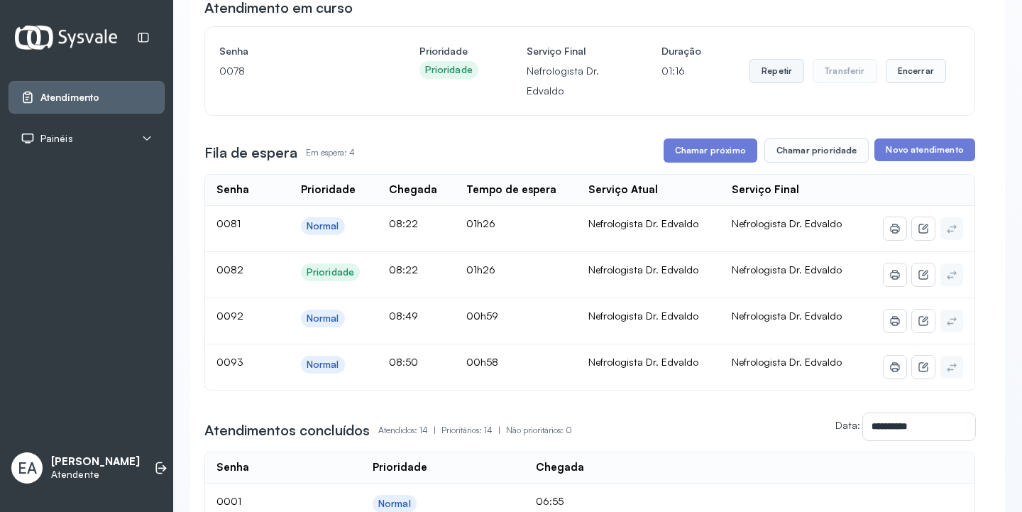
click at [764, 68] on button "Repetir" at bounding box center [776, 71] width 55 height 24
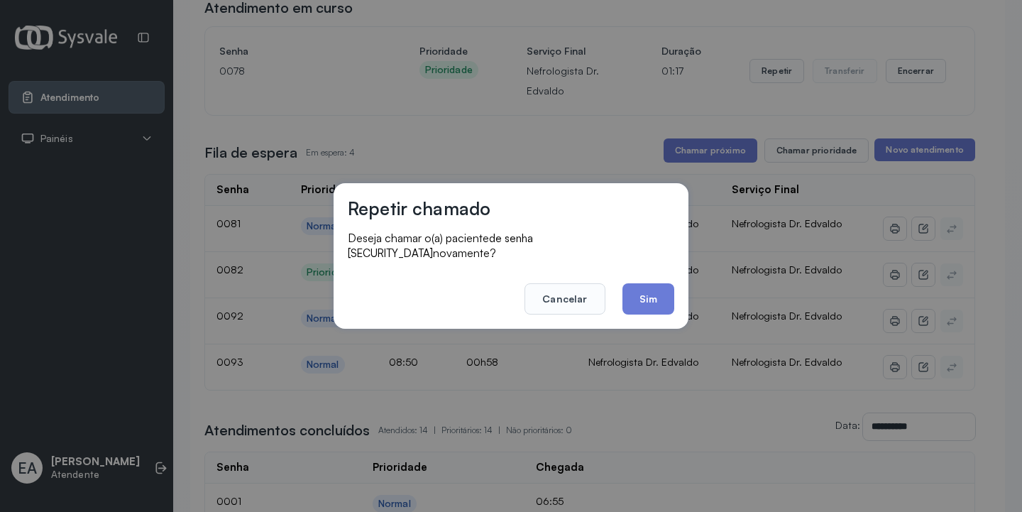
click at [654, 288] on button "Sim" at bounding box center [648, 298] width 52 height 31
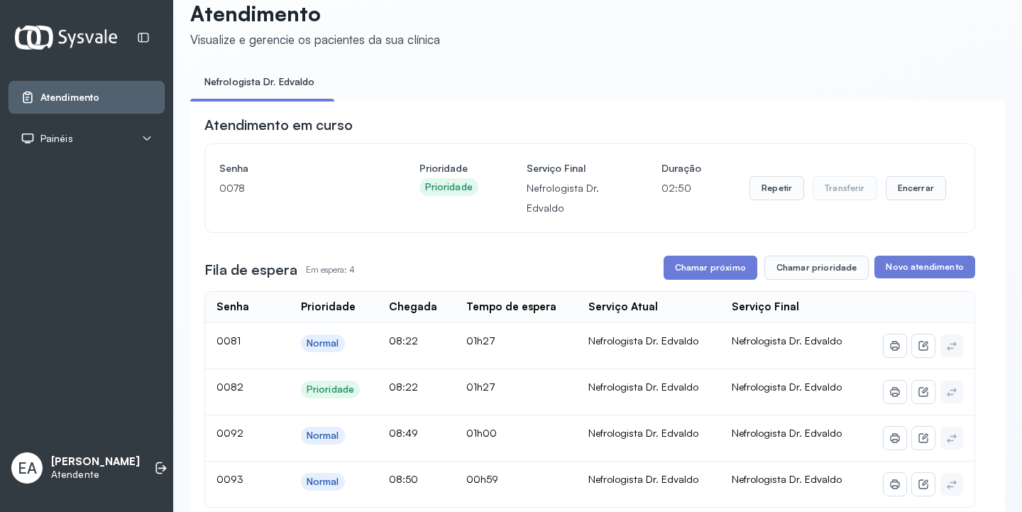
scroll to position [0, 0]
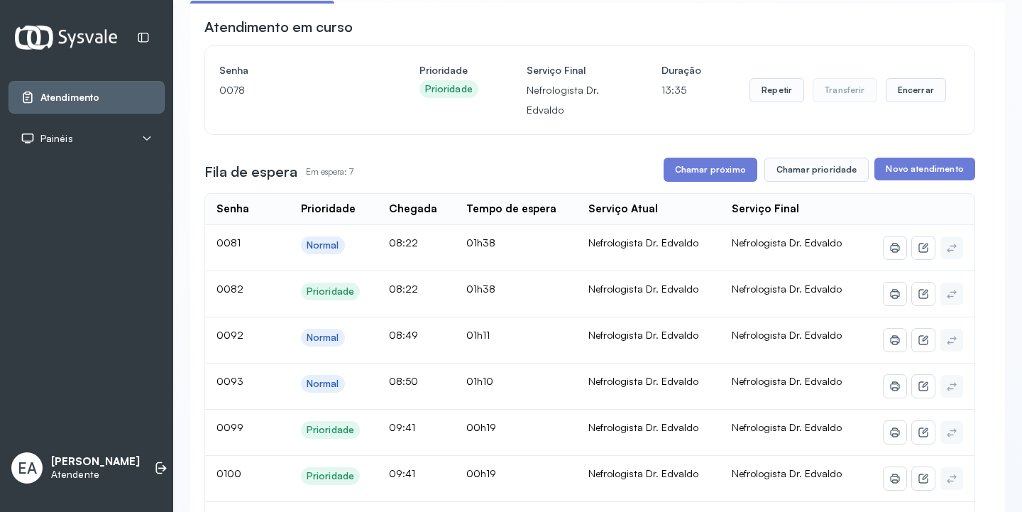
scroll to position [71, 0]
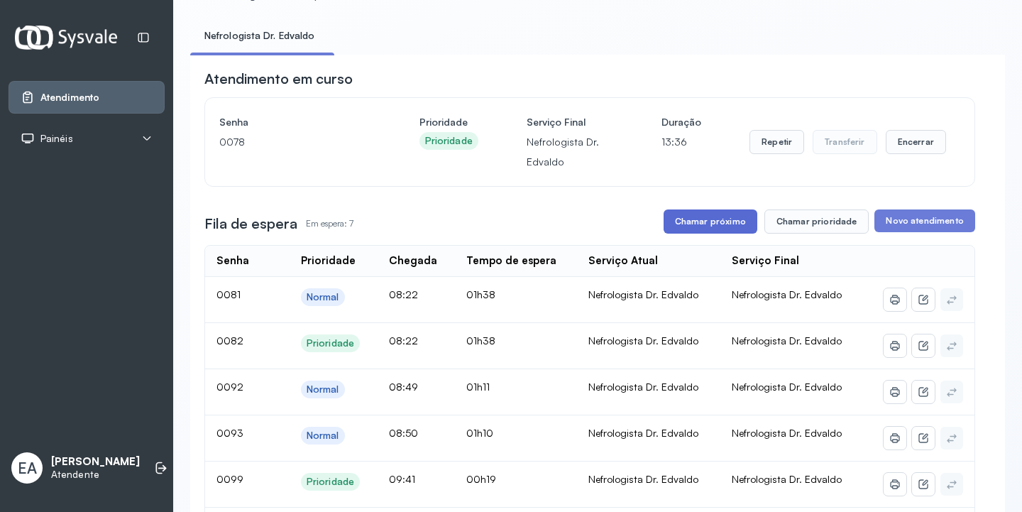
click at [717, 226] on button "Chamar próximo" at bounding box center [710, 221] width 94 height 24
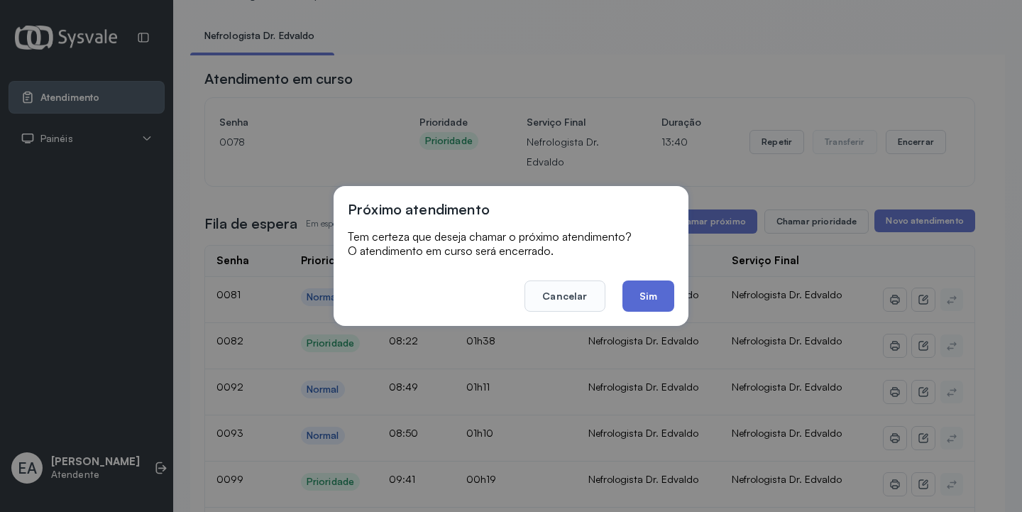
click at [657, 288] on button "Sim" at bounding box center [648, 295] width 52 height 31
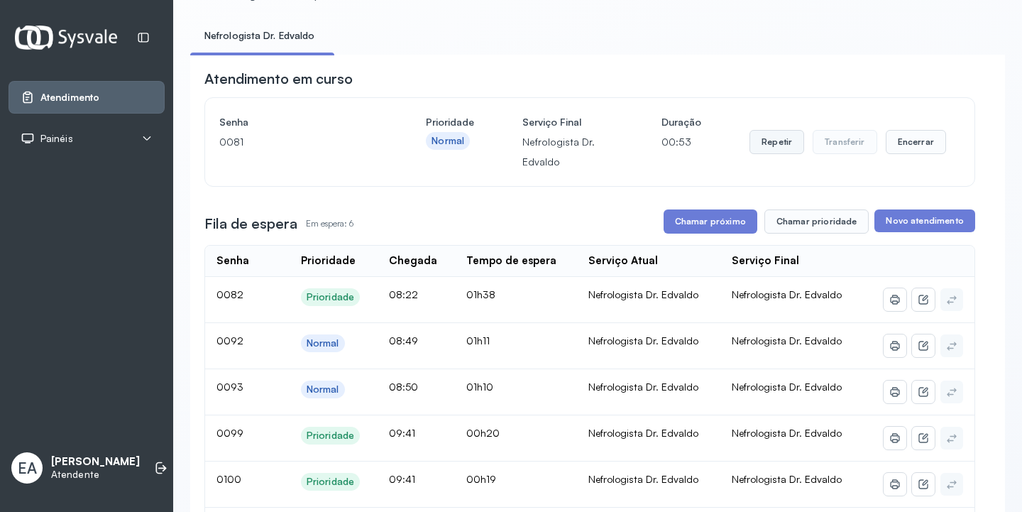
click at [763, 145] on button "Repetir" at bounding box center [776, 142] width 55 height 24
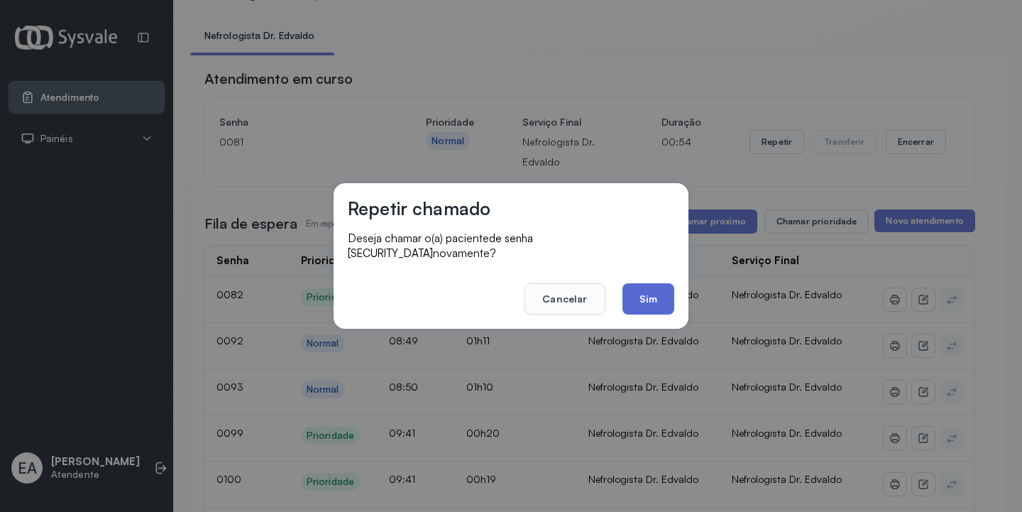
click at [646, 287] on button "Sim" at bounding box center [648, 298] width 52 height 31
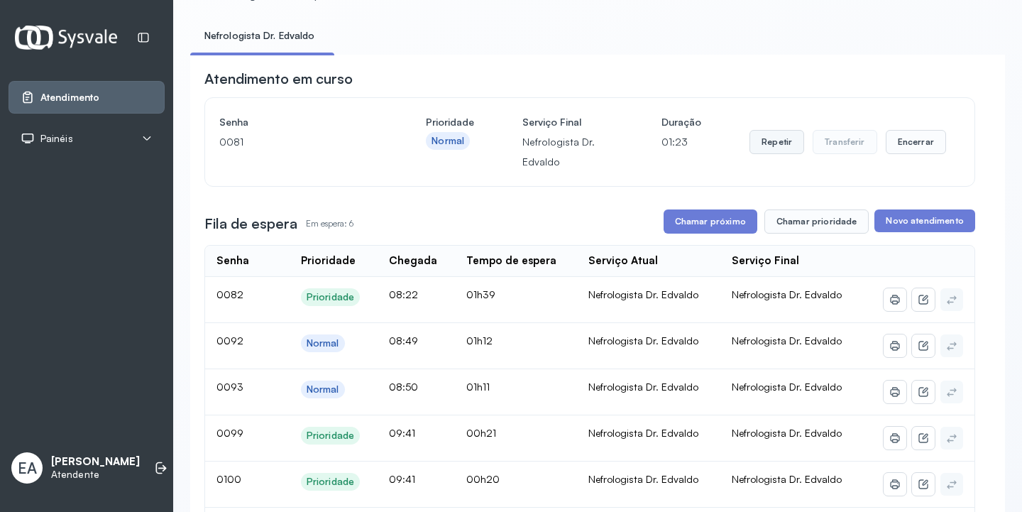
click at [773, 141] on button "Repetir" at bounding box center [776, 142] width 55 height 24
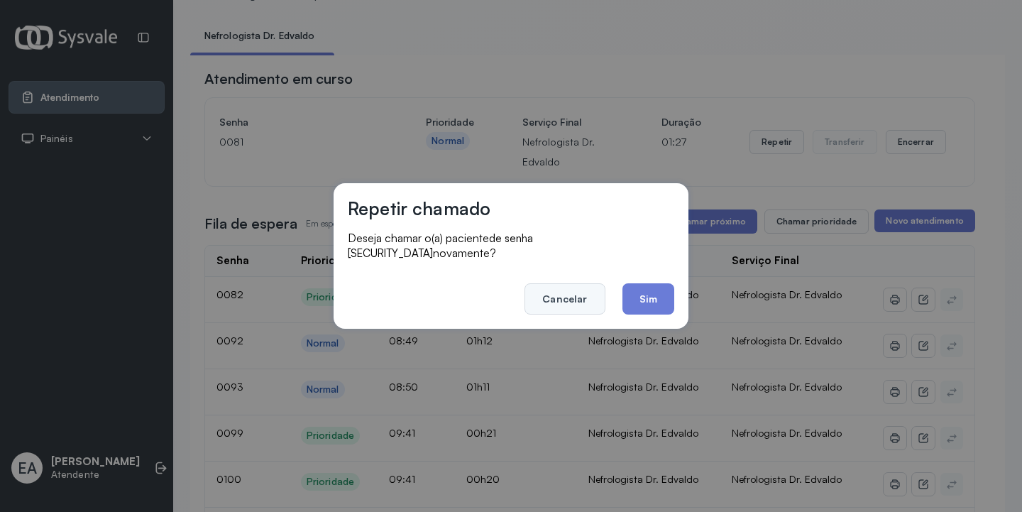
click at [575, 289] on button "Cancelar" at bounding box center [564, 298] width 80 height 31
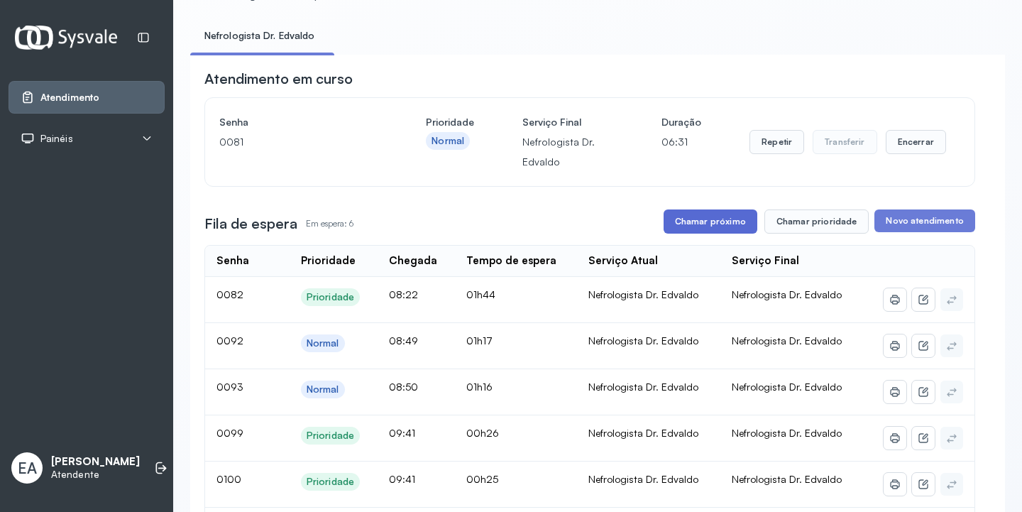
click at [706, 226] on button "Chamar próximo" at bounding box center [710, 221] width 94 height 24
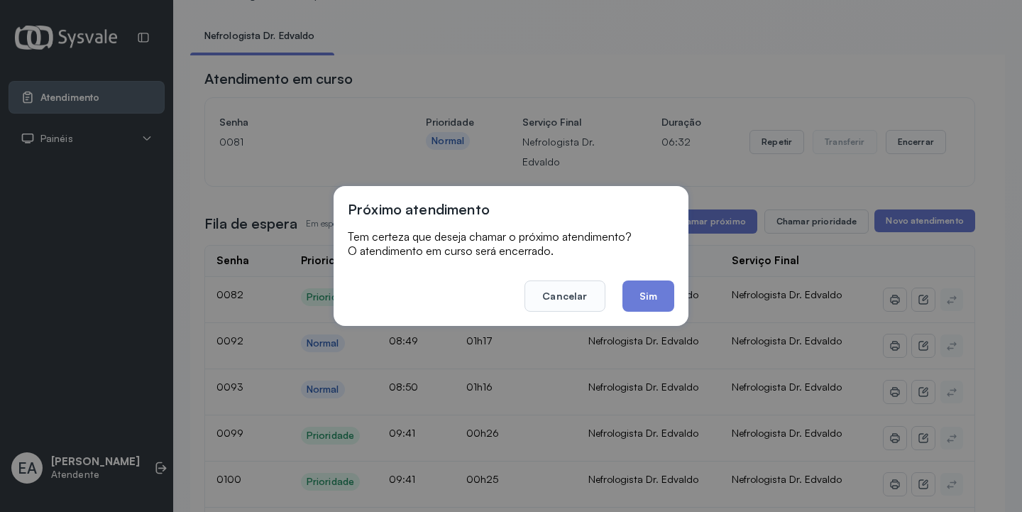
drag, startPoint x: 646, startPoint y: 298, endPoint x: 479, endPoint y: 126, distance: 239.4
click at [644, 296] on button "Sim" at bounding box center [648, 295] width 52 height 31
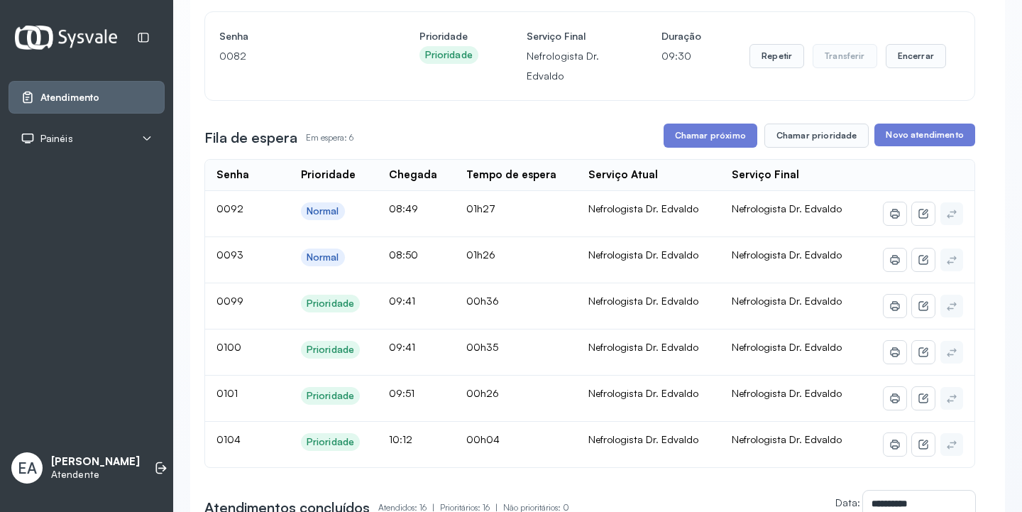
scroll to position [142, 0]
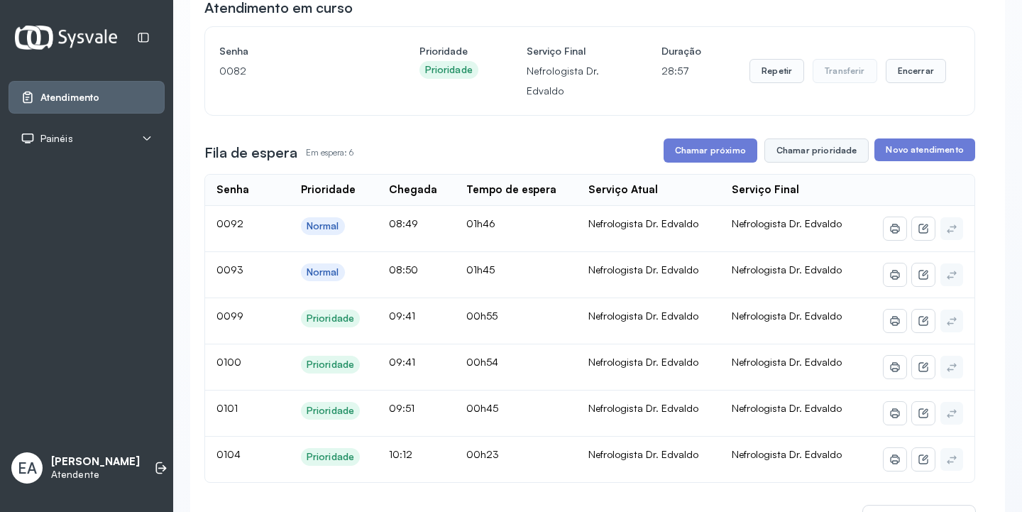
click at [820, 150] on button "Chamar prioridade" at bounding box center [816, 150] width 105 height 24
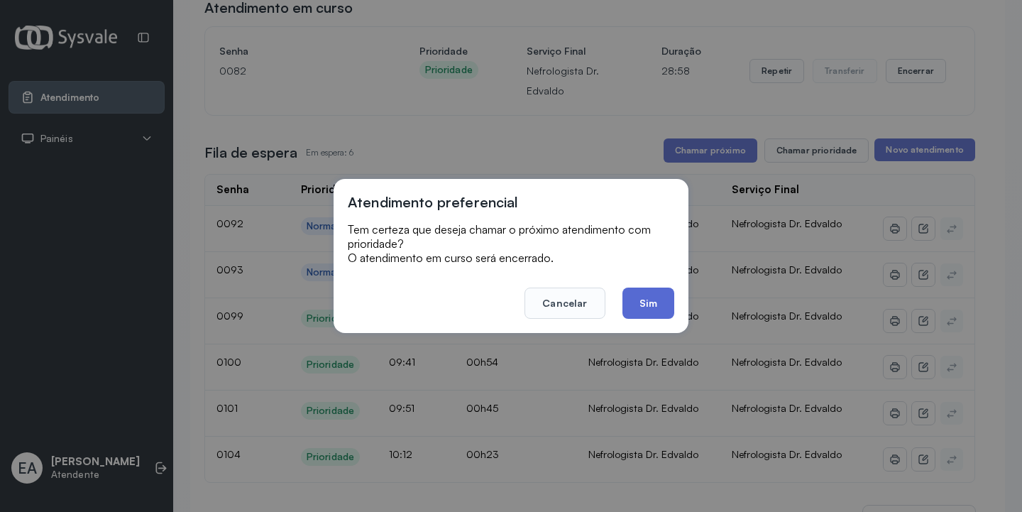
click at [640, 302] on button "Sim" at bounding box center [648, 302] width 52 height 31
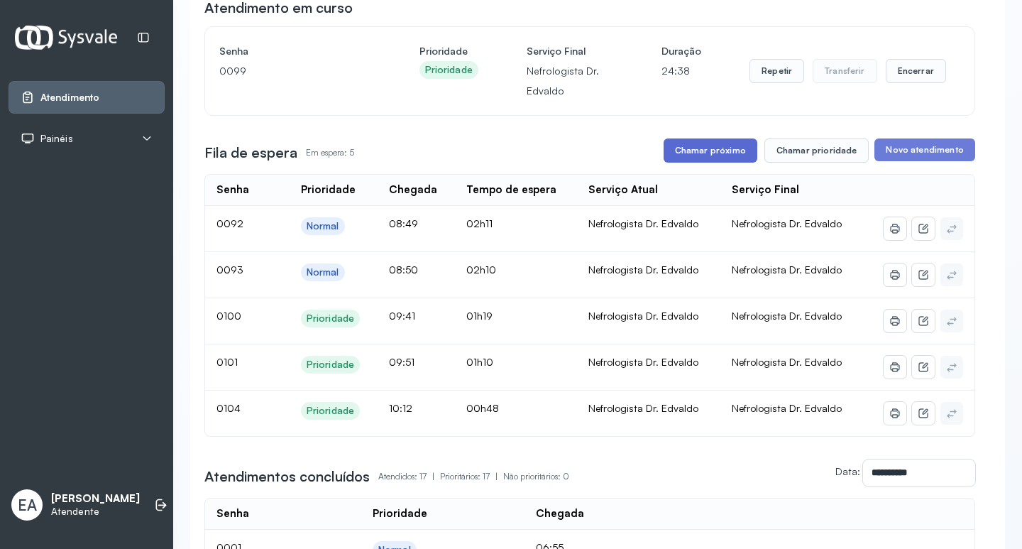
click at [695, 155] on button "Chamar próximo" at bounding box center [710, 150] width 94 height 24
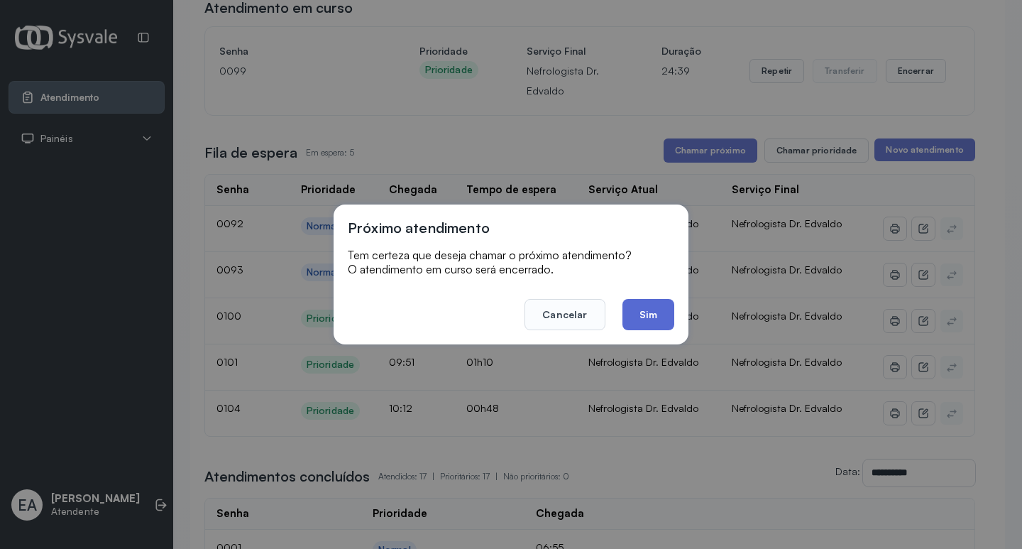
click at [646, 318] on button "Sim" at bounding box center [648, 314] width 52 height 31
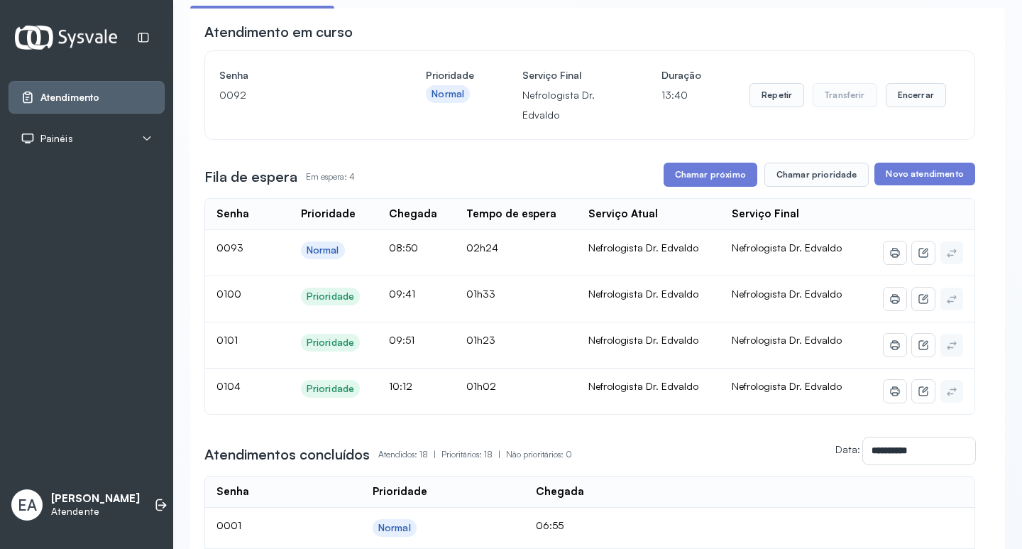
scroll to position [71, 0]
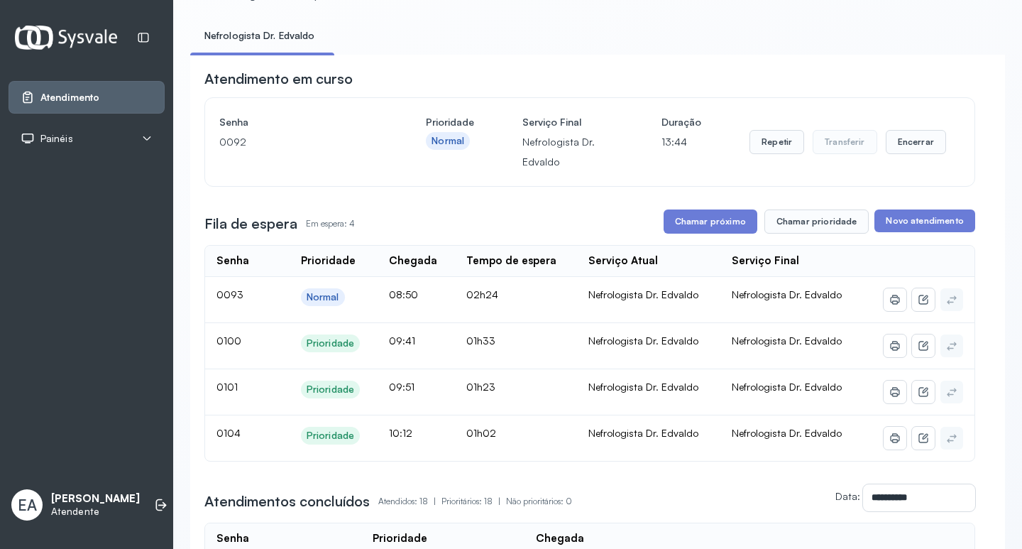
drag, startPoint x: 803, startPoint y: 223, endPoint x: 622, endPoint y: 217, distance: 180.3
click at [618, 223] on div "Fila de espera Em espera: 4 Chamar próximo Chamar prioridade Novo atendimento" at bounding box center [589, 221] width 771 height 24
click at [693, 226] on button "Chamar próximo" at bounding box center [710, 221] width 94 height 24
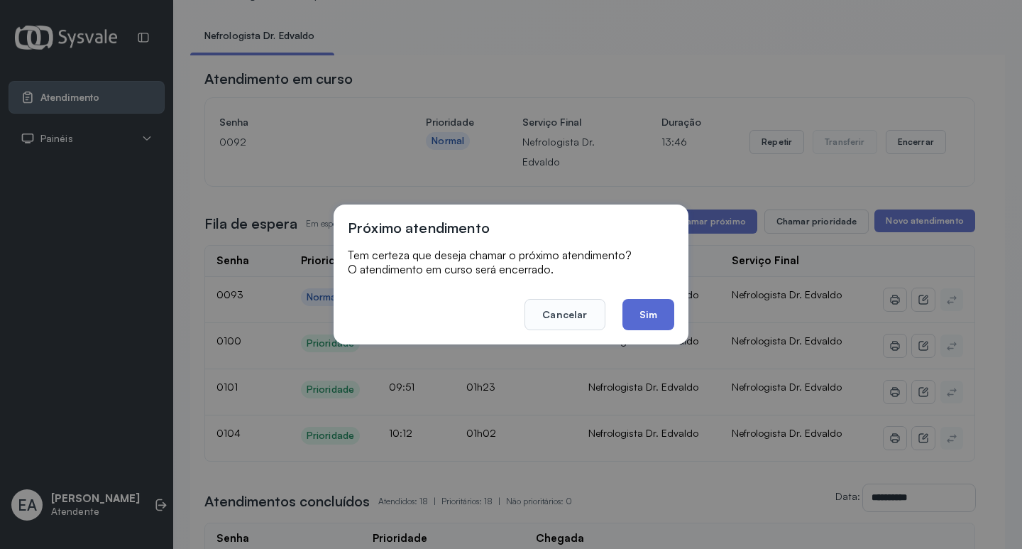
click at [655, 316] on button "Sim" at bounding box center [648, 314] width 52 height 31
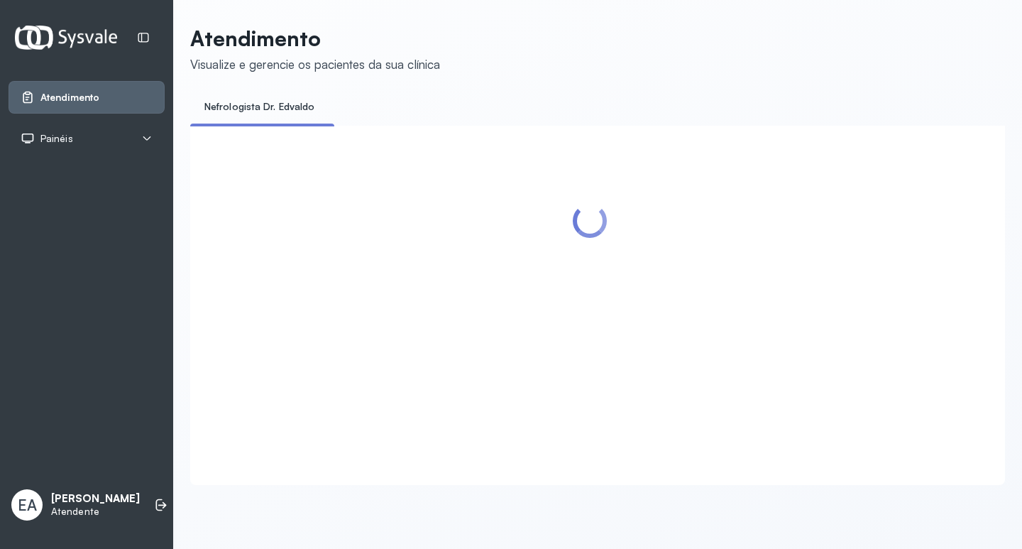
scroll to position [0, 0]
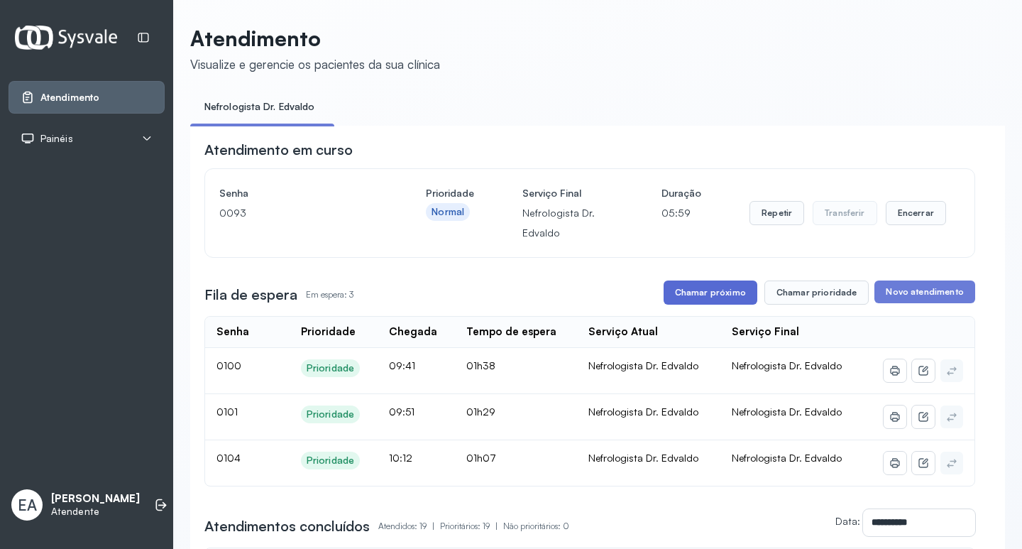
click at [722, 291] on button "Chamar próximo" at bounding box center [710, 292] width 94 height 24
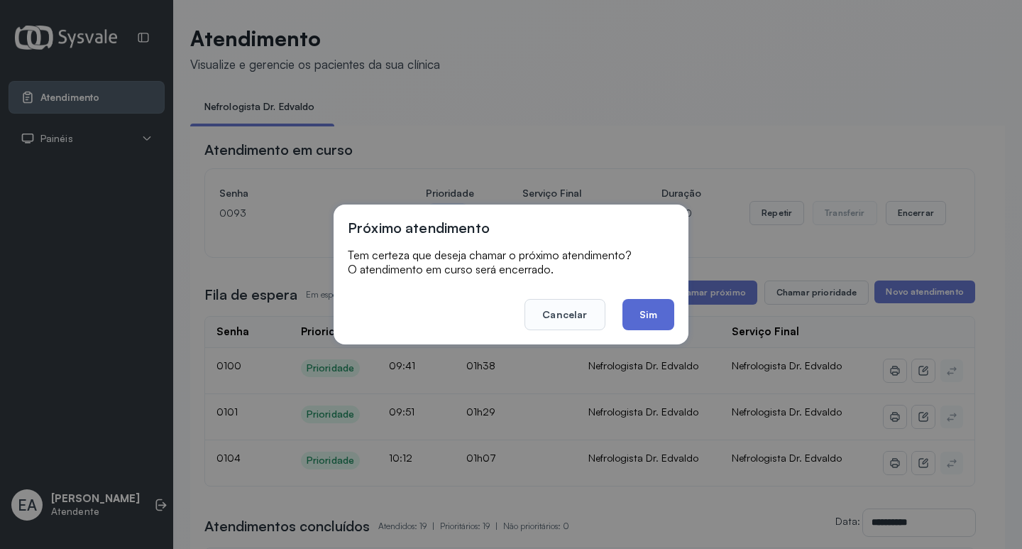
click at [637, 319] on button "Sim" at bounding box center [648, 314] width 52 height 31
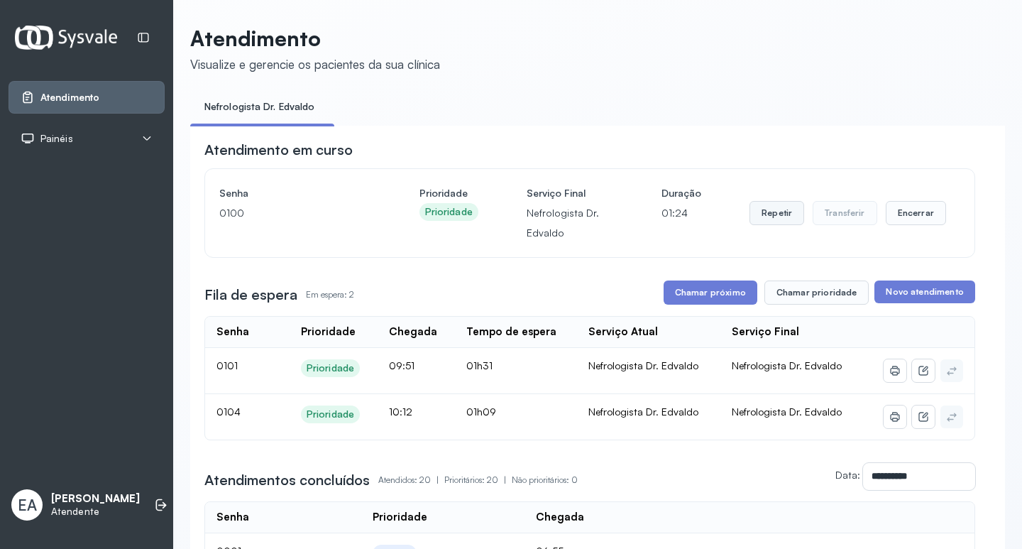
click at [769, 217] on button "Repetir" at bounding box center [776, 213] width 55 height 24
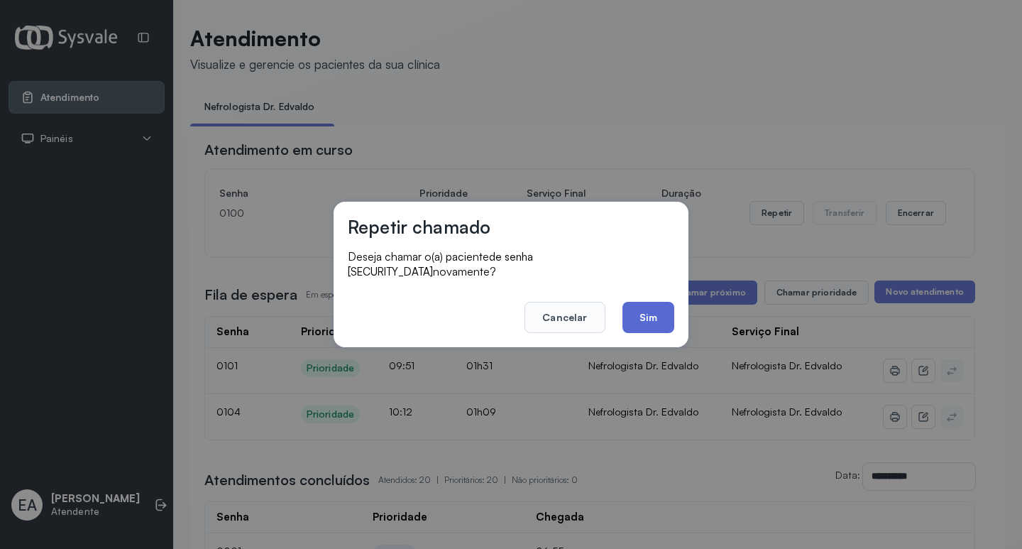
click at [657, 307] on button "Sim" at bounding box center [648, 317] width 52 height 31
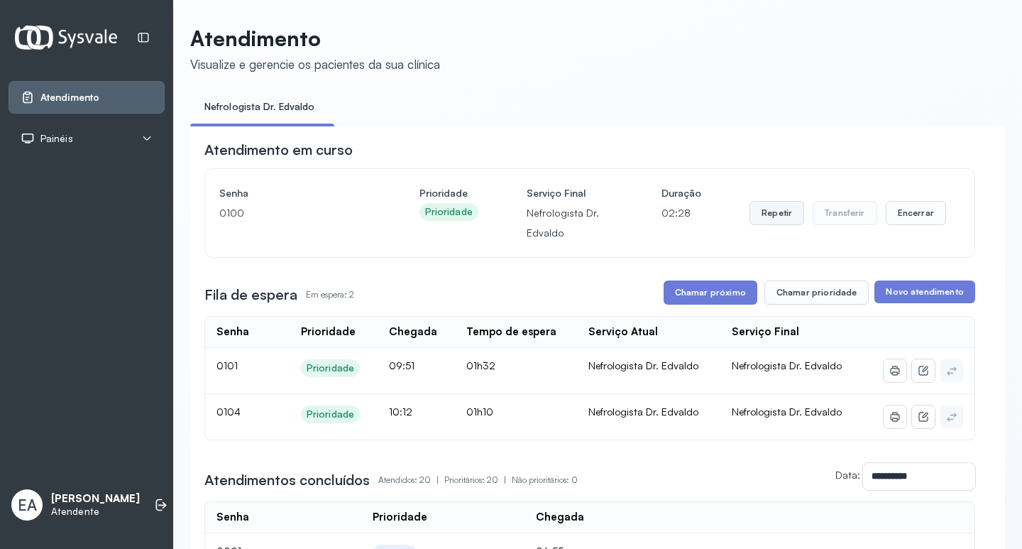
click at [761, 223] on button "Repetir" at bounding box center [776, 213] width 55 height 24
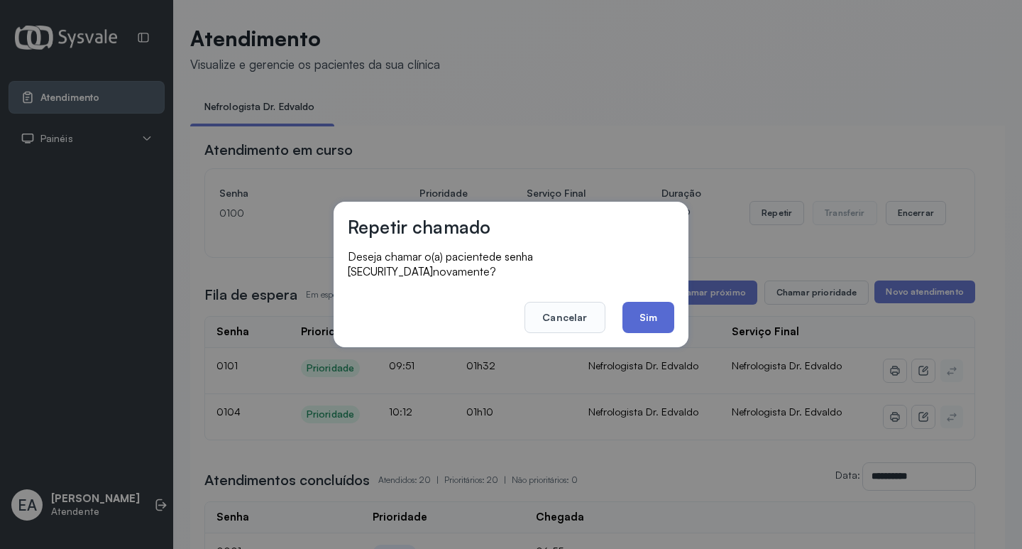
click at [663, 302] on button "Sim" at bounding box center [648, 317] width 52 height 31
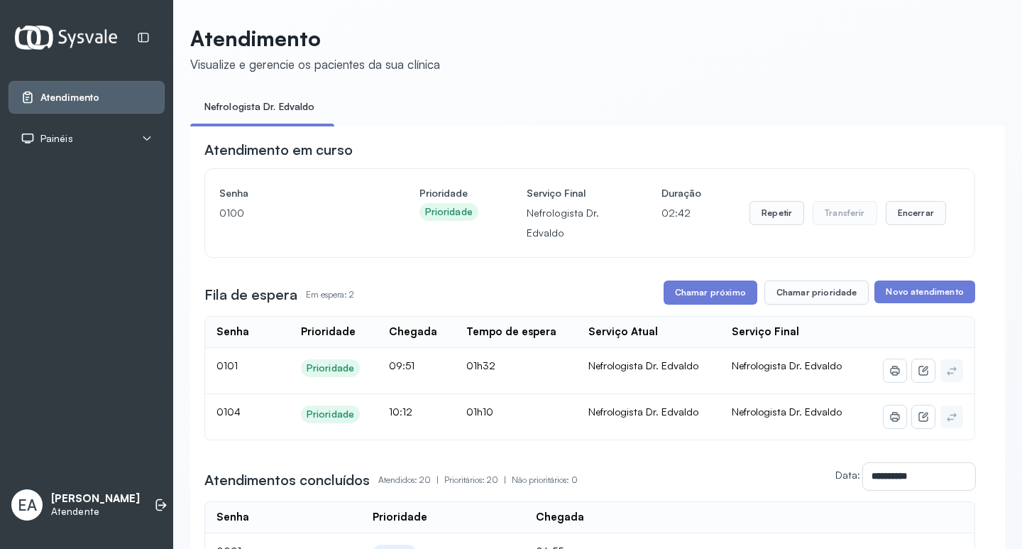
click at [756, 217] on button "Repetir" at bounding box center [776, 213] width 55 height 24
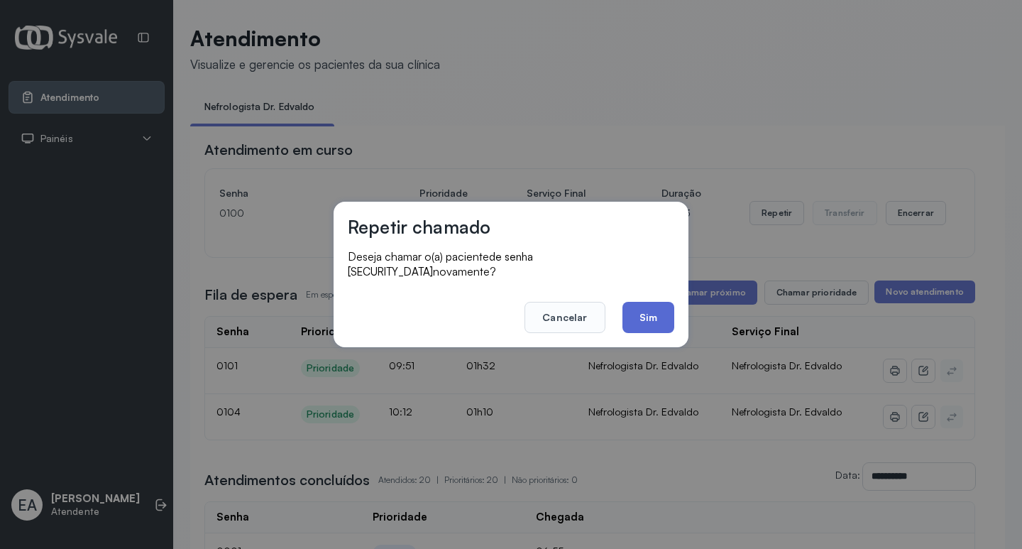
click at [636, 305] on button "Sim" at bounding box center [648, 317] width 52 height 31
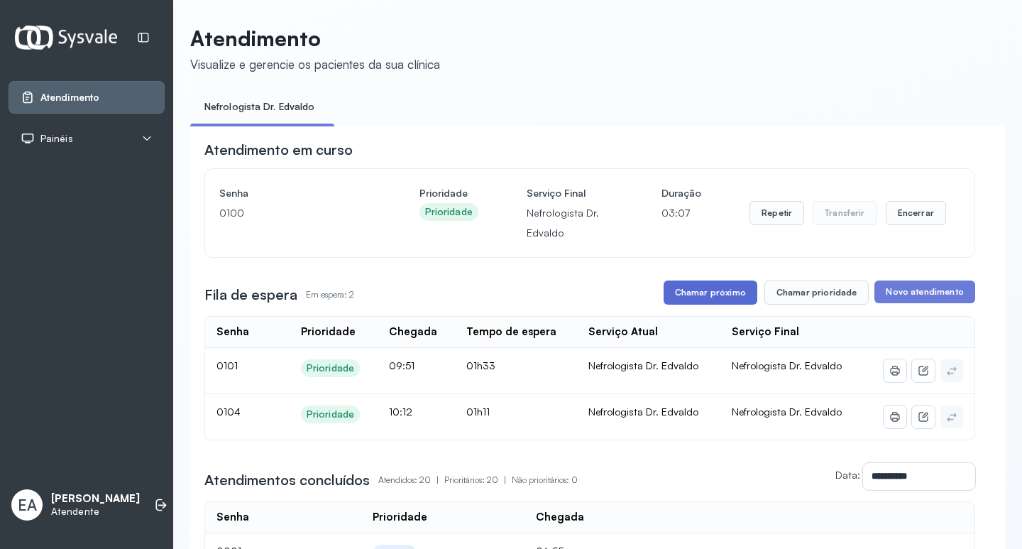
click at [722, 297] on button "Chamar próximo" at bounding box center [710, 292] width 94 height 24
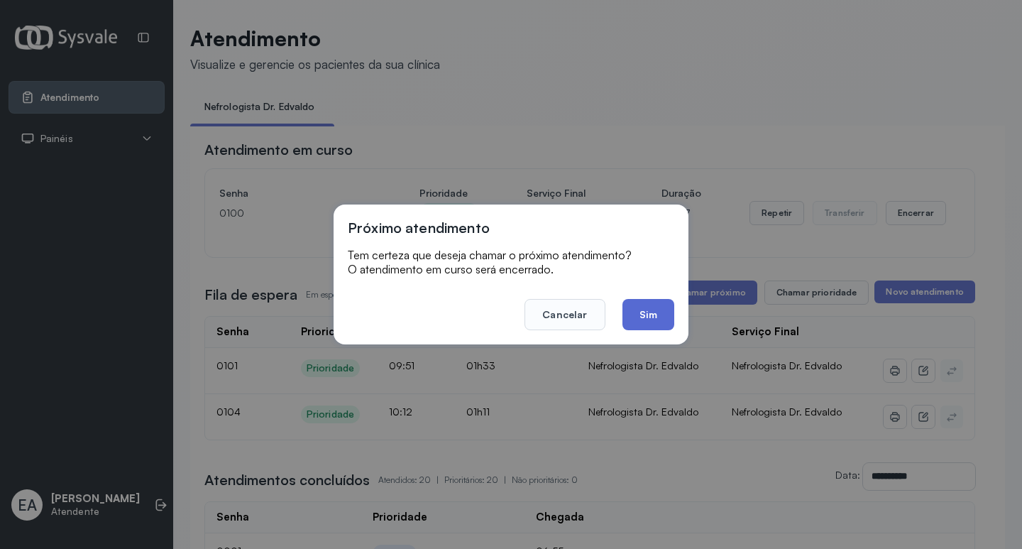
click at [658, 308] on button "Sim" at bounding box center [648, 314] width 52 height 31
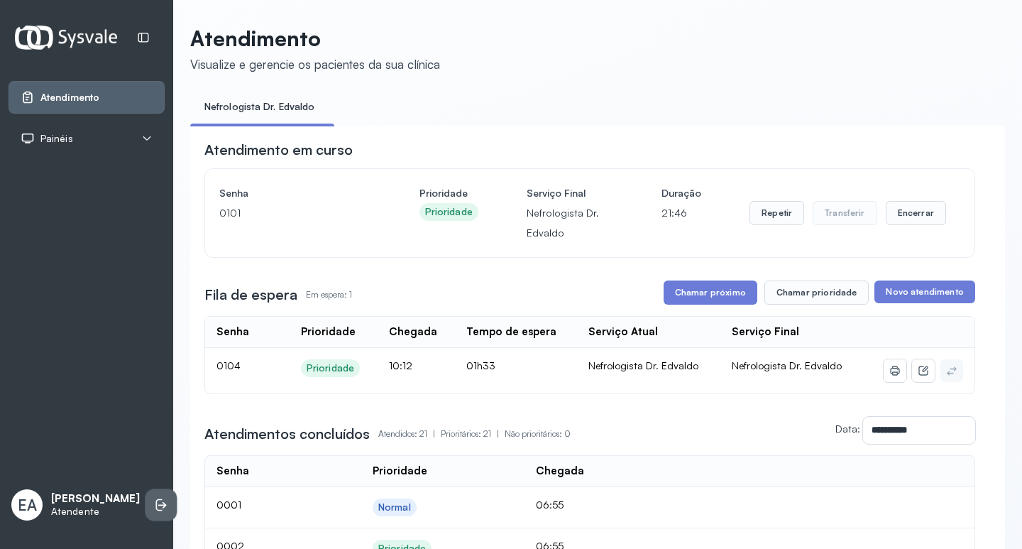
click at [154, 507] on icon at bounding box center [161, 504] width 14 height 14
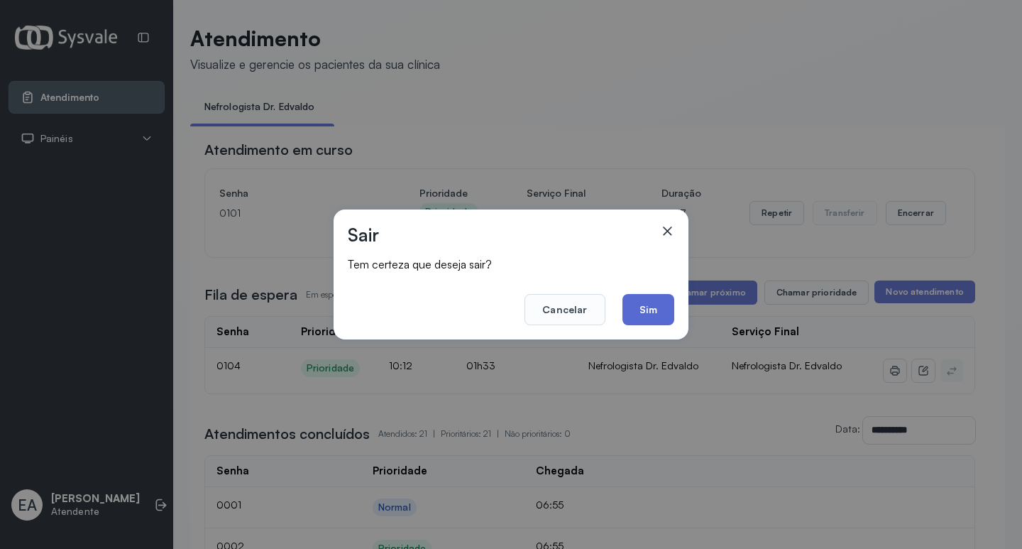
click at [663, 309] on button "Sim" at bounding box center [648, 309] width 52 height 31
